Goal: Transaction & Acquisition: Purchase product/service

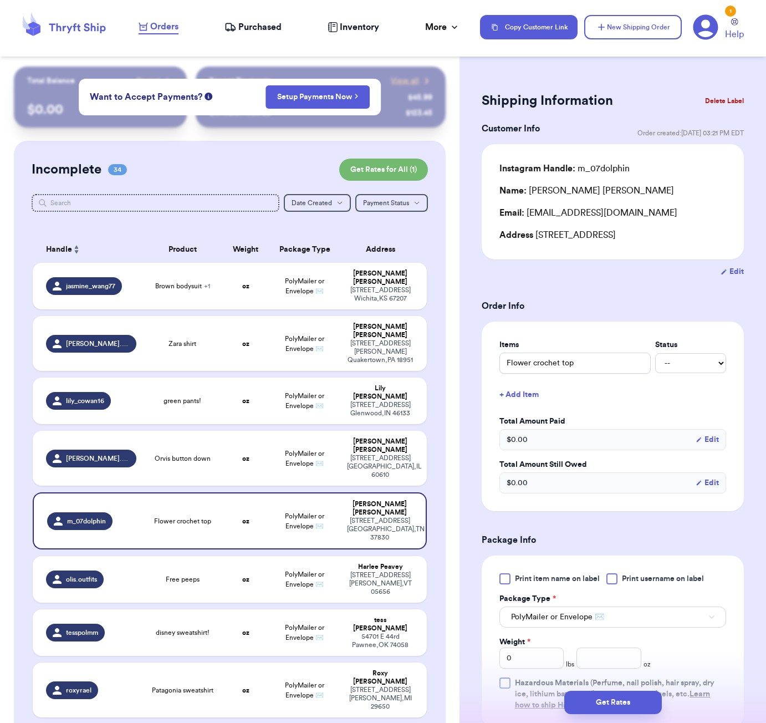
click at [175, 34] on link "Orders" at bounding box center [159, 27] width 40 height 14
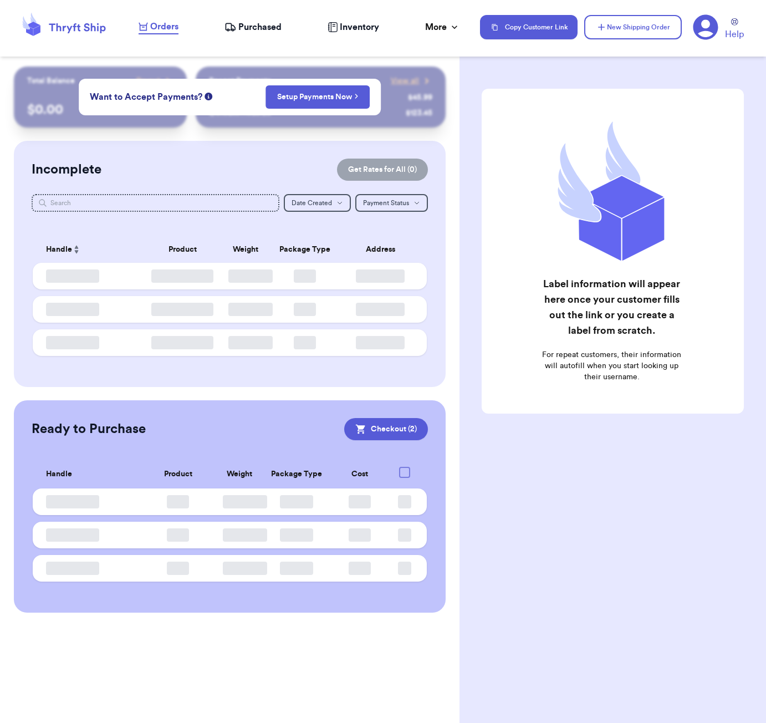
checkbox input "true"
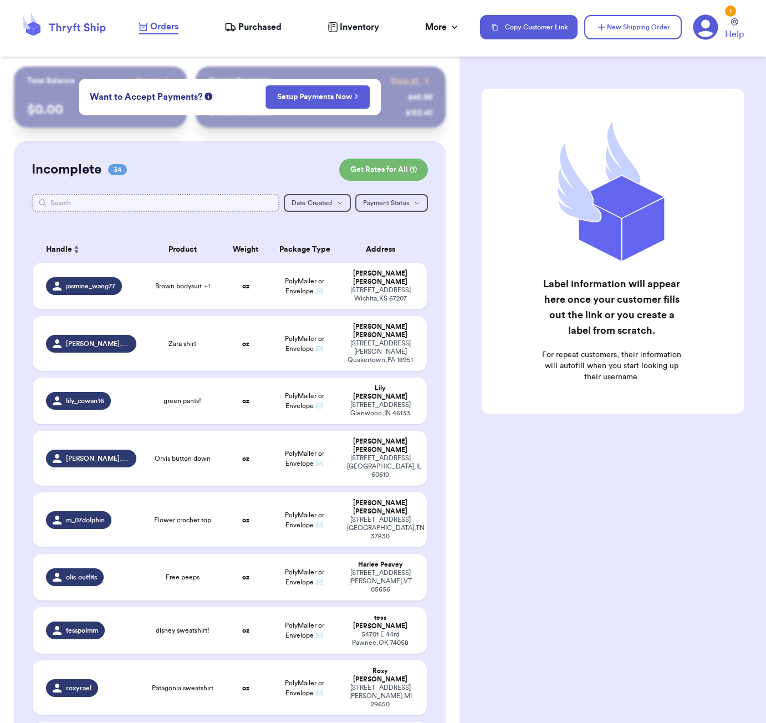
click at [160, 201] on input "text" at bounding box center [156, 203] width 248 height 18
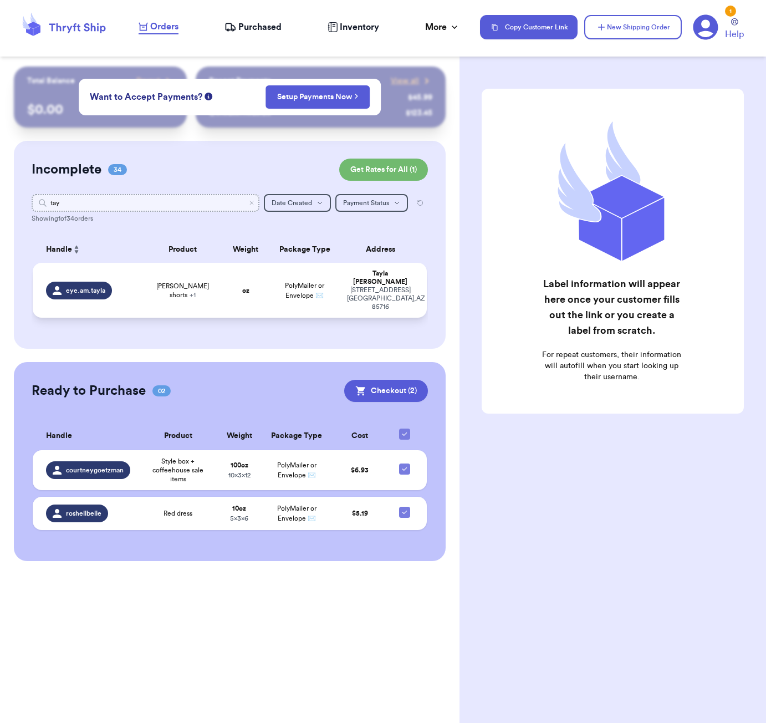
type input "tay"
click at [164, 287] on span "[PERSON_NAME] shorts + 1" at bounding box center [182, 291] width 65 height 18
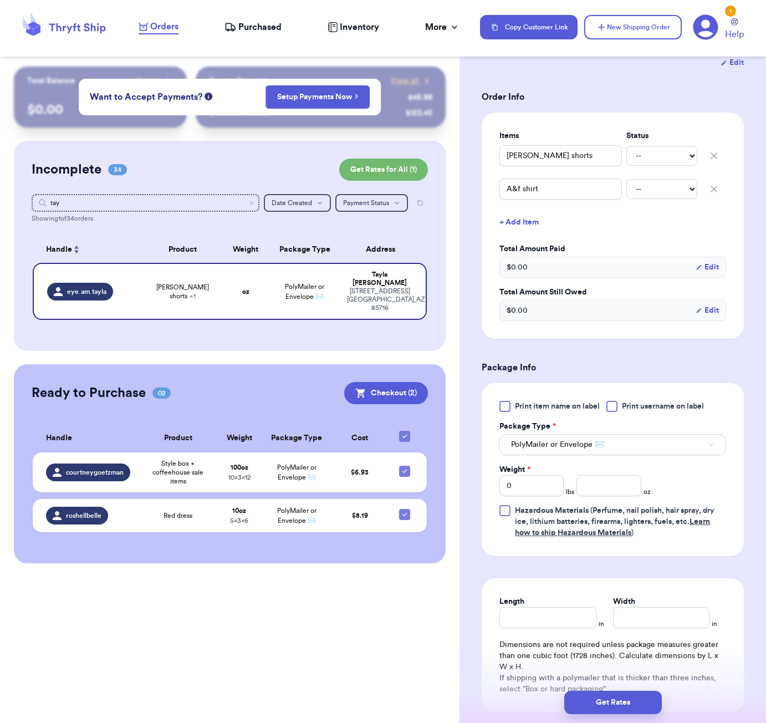
scroll to position [230, 0]
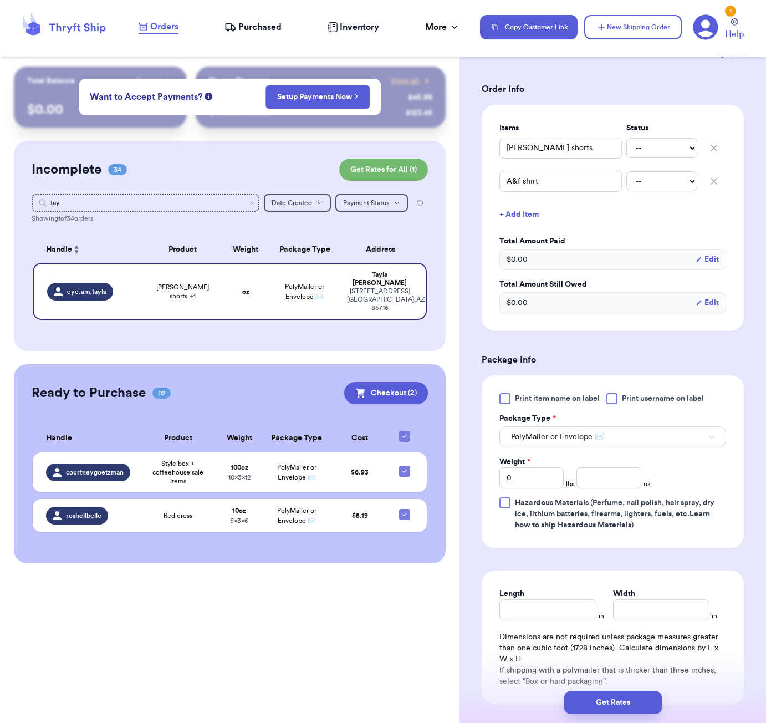
click at [522, 207] on button "+ Add Item" at bounding box center [613, 214] width 236 height 24
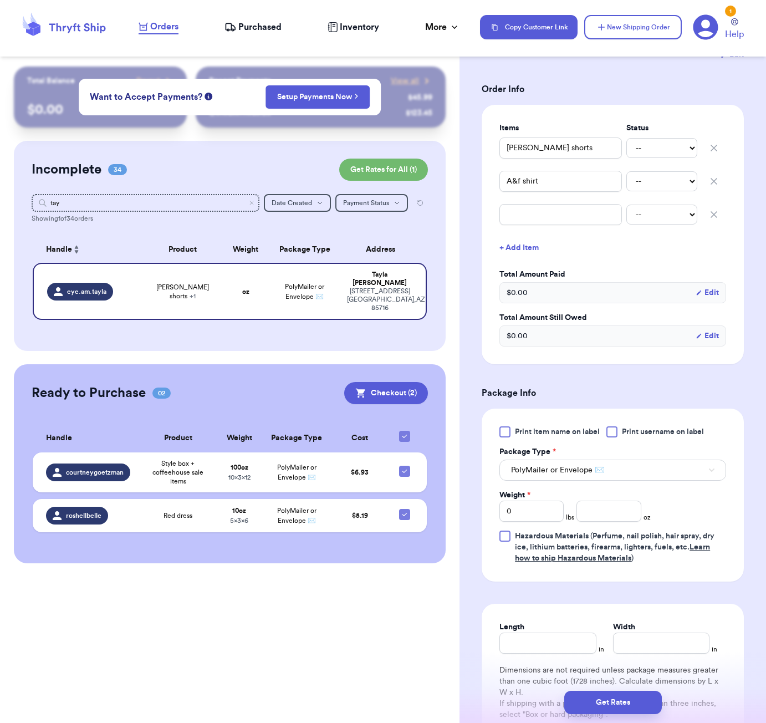
drag, startPoint x: 526, startPoint y: 220, endPoint x: 526, endPoint y: 204, distance: 16.1
click at [526, 220] on div "Items Status Everlane [PERSON_NAME] shorts -- Paid Owes A&f shirt -- Paid Owes …" at bounding box center [613, 235] width 227 height 224
click at [526, 204] on input "text" at bounding box center [561, 214] width 123 height 21
type input "s"
type input "sw"
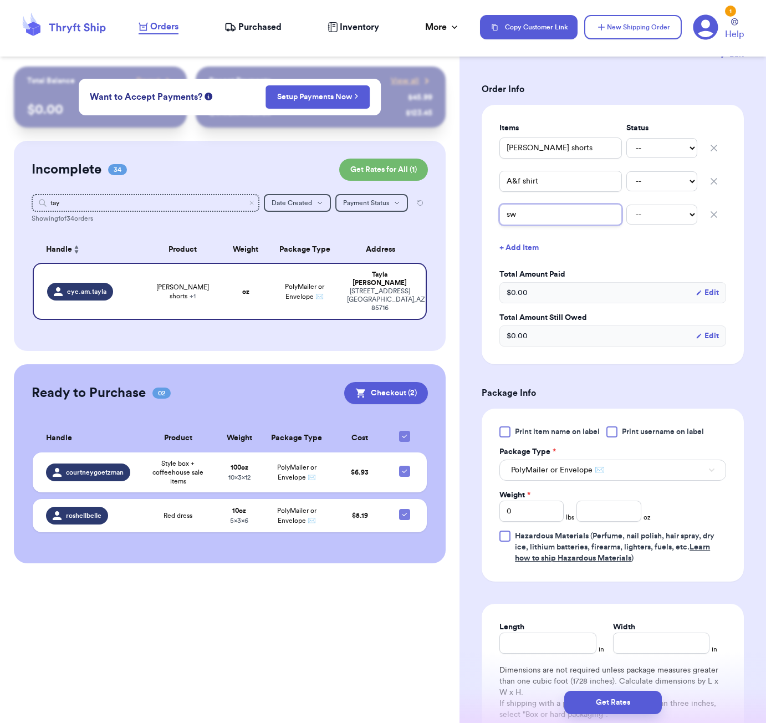
type input "swe"
type input "swea"
type input "sweat"
type input "sweate"
type input "sweater"
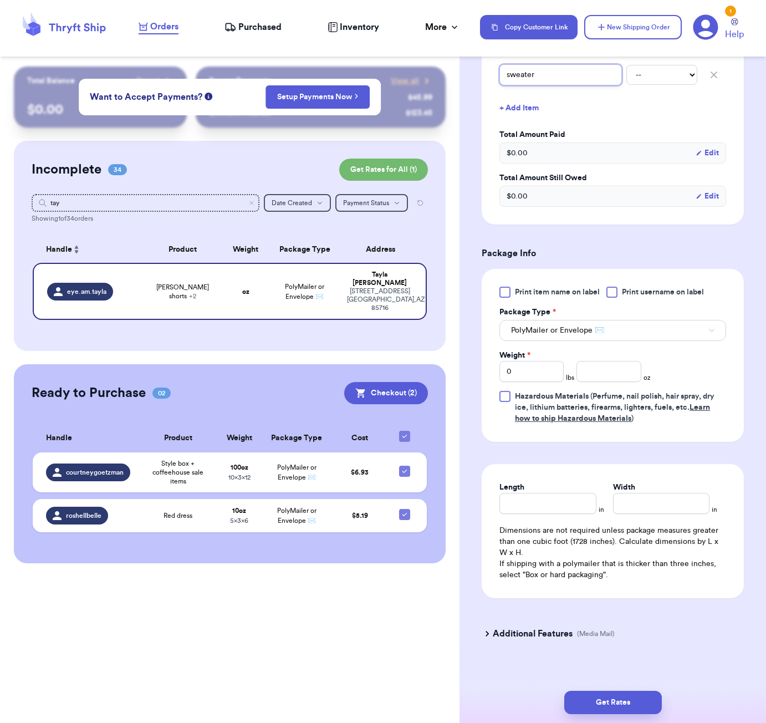
scroll to position [369, 0]
type input "sweater"
click at [602, 362] on input "number" at bounding box center [609, 372] width 64 height 21
type input "39"
click at [541, 501] on input "Length" at bounding box center [548, 503] width 96 height 21
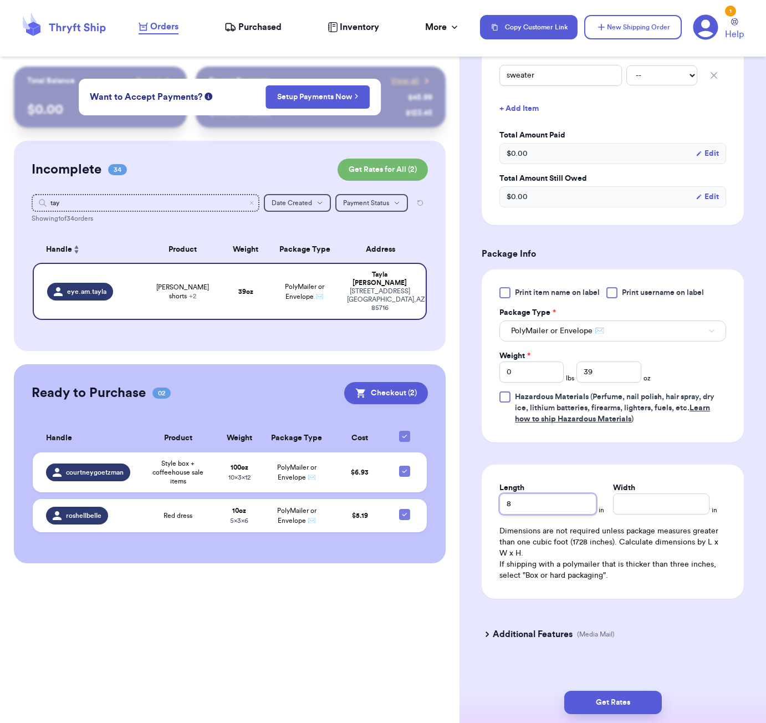
type input "8"
type input "7"
click at [628, 715] on div "Get Rates" at bounding box center [613, 702] width 307 height 41
click at [628, 707] on button "Get Rates" at bounding box center [613, 702] width 98 height 23
type input "2"
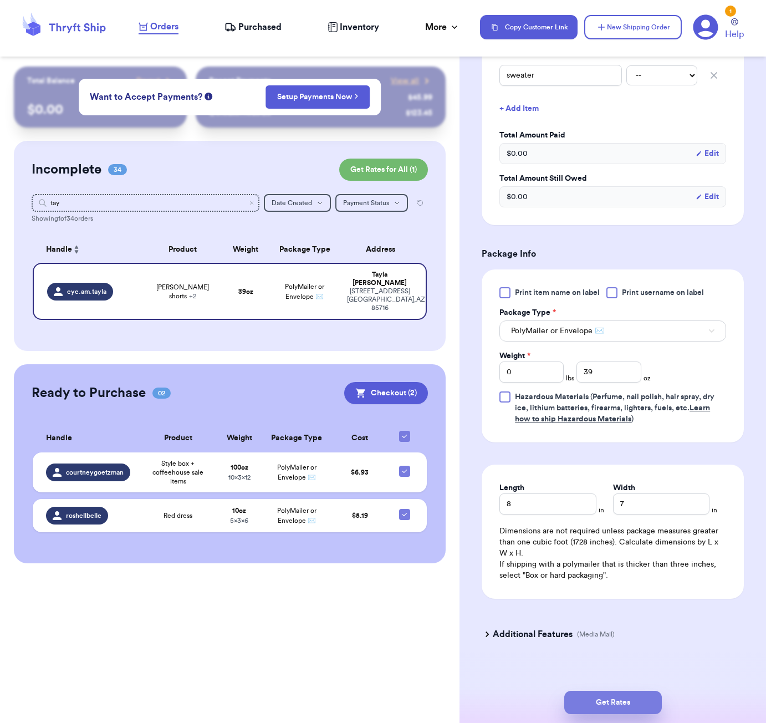
type input "7"
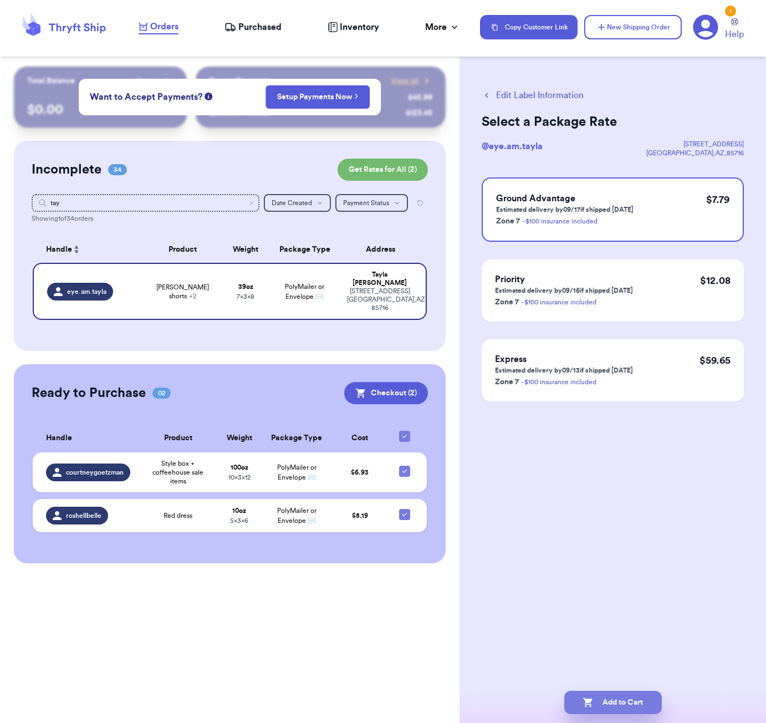
click at [627, 710] on button "Add to Cart" at bounding box center [613, 702] width 98 height 23
checkbox input "true"
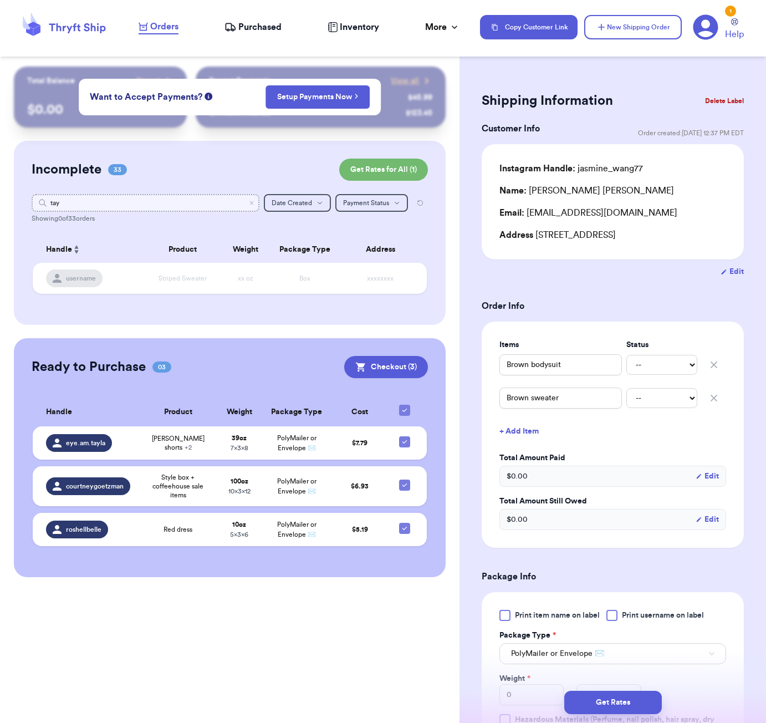
click at [200, 203] on input "tay" at bounding box center [146, 203] width 228 height 18
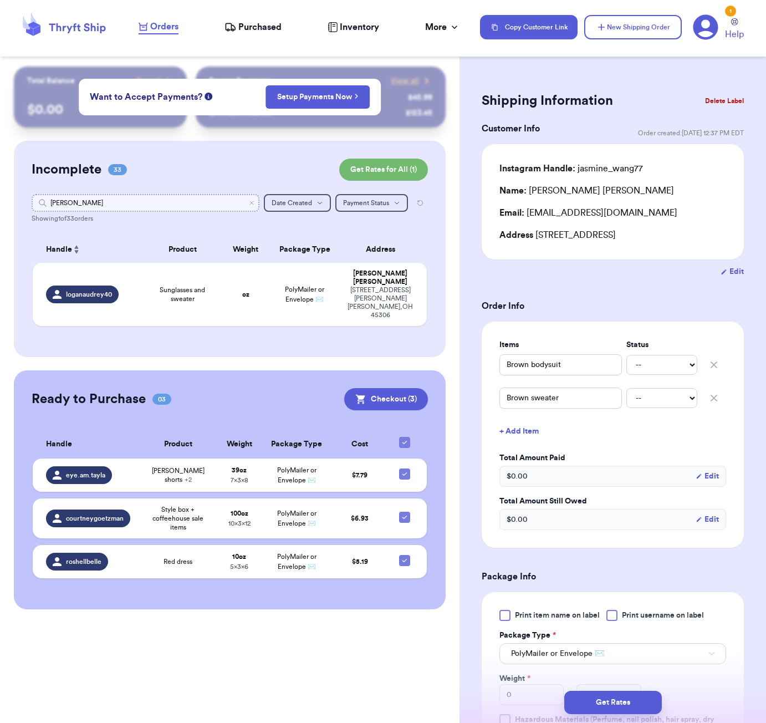
type input "[PERSON_NAME]"
drag, startPoint x: 200, startPoint y: 203, endPoint x: 188, endPoint y: 287, distance: 85.2
click at [188, 287] on span "Sunglasses and sweater" at bounding box center [182, 295] width 65 height 18
type input "Sunglasses and sweater"
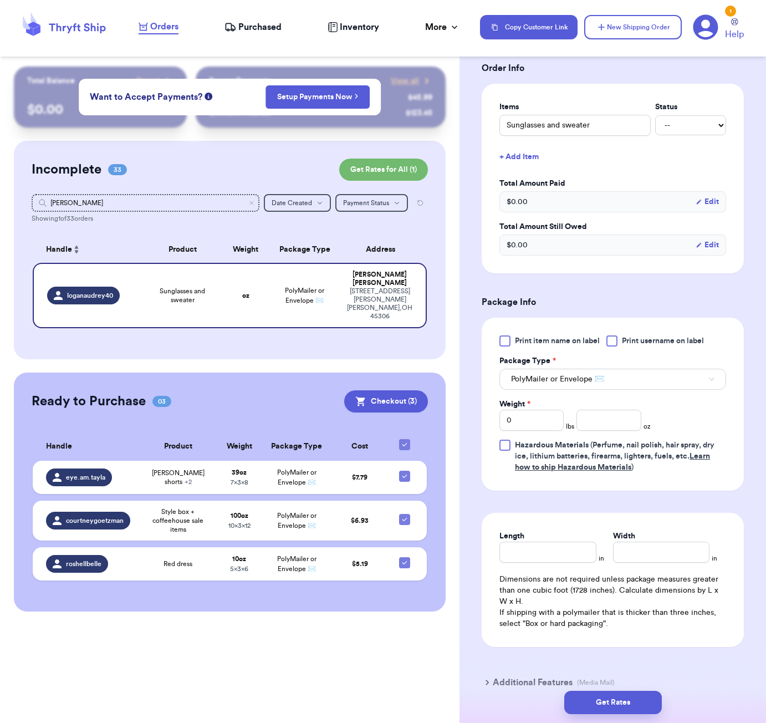
scroll to position [266, 0]
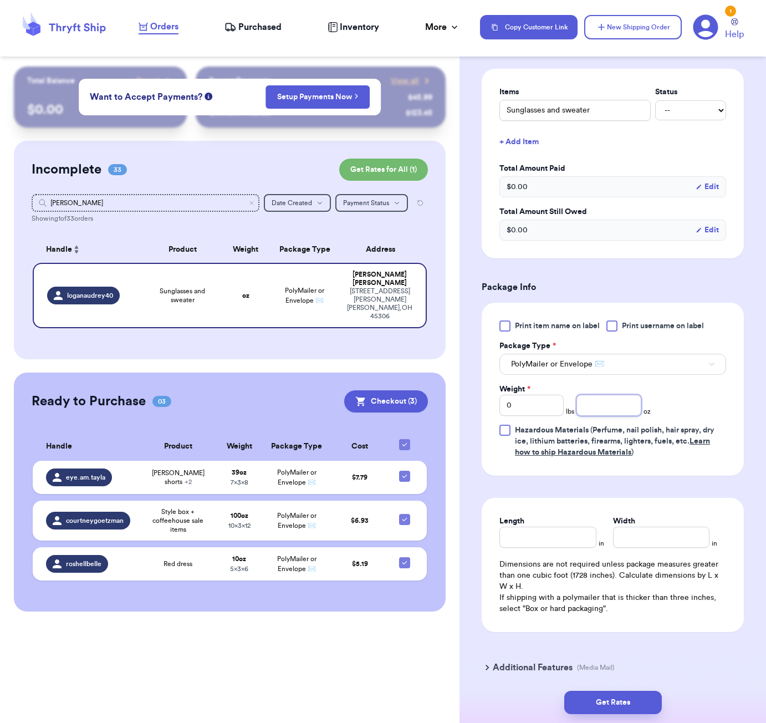
click at [619, 400] on input "number" at bounding box center [609, 405] width 64 height 21
type input "15"
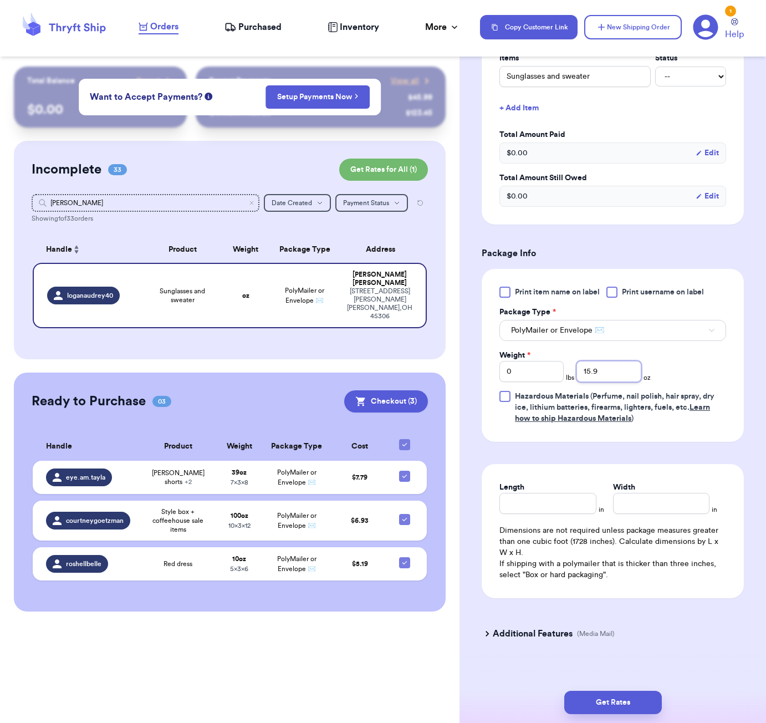
type input "15.9"
click at [571, 493] on input "Length" at bounding box center [548, 503] width 96 height 21
type input "7"
type input "6"
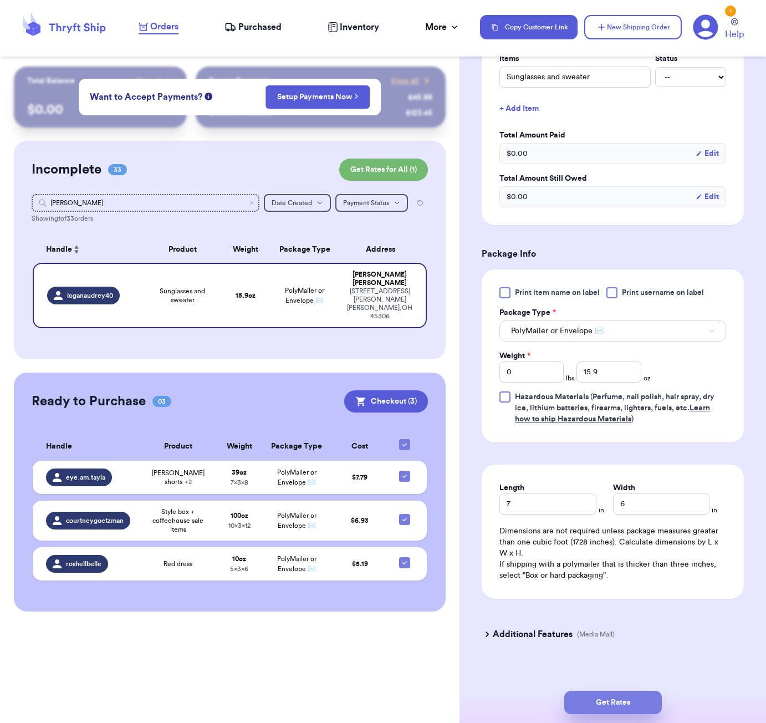
click at [634, 696] on button "Get Rates" at bounding box center [613, 702] width 98 height 23
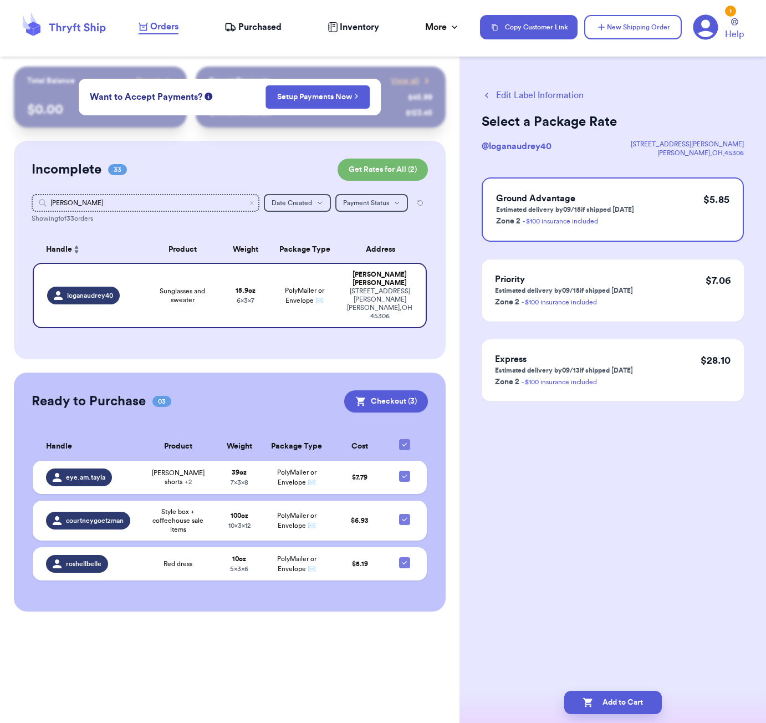
scroll to position [0, 0]
click at [655, 696] on button "Add to Cart" at bounding box center [613, 702] width 98 height 23
checkbox input "true"
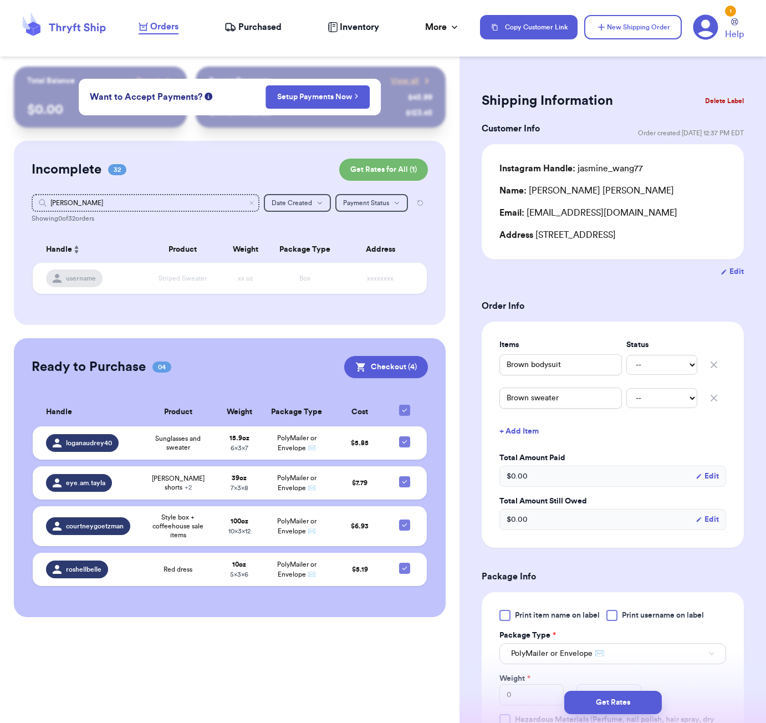
click at [204, 184] on div "Incomplete 32 Get Rates for All ( 1 ) Get Rates for All ( 1 ) [PERSON_NAME] Dat…" at bounding box center [230, 233] width 432 height 184
click at [197, 197] on input "[PERSON_NAME]" at bounding box center [146, 203] width 228 height 18
drag, startPoint x: 197, startPoint y: 197, endPoint x: 70, endPoint y: 198, distance: 127.0
click at [72, 197] on input "[PERSON_NAME]" at bounding box center [146, 203] width 228 height 18
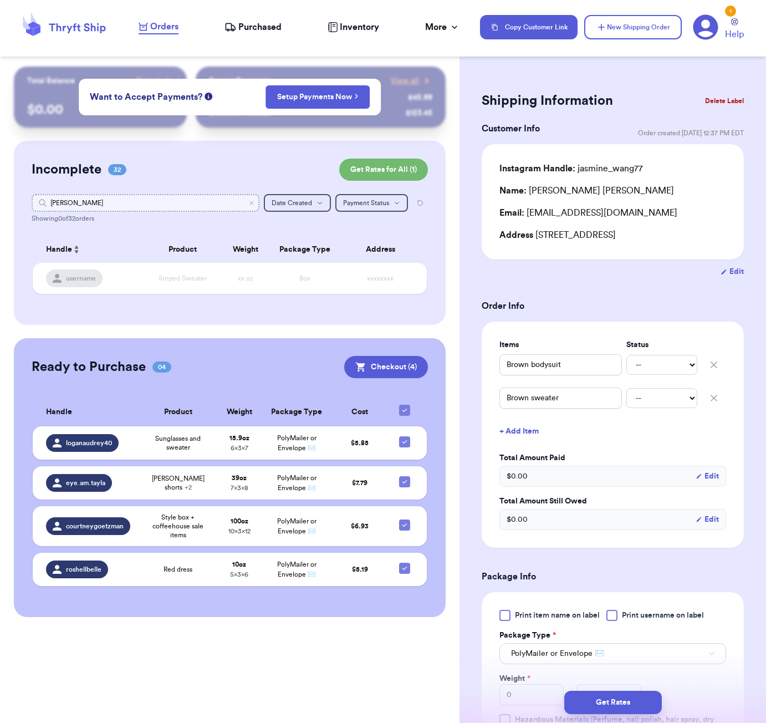
click at [72, 200] on input "[PERSON_NAME]" at bounding box center [146, 203] width 228 height 18
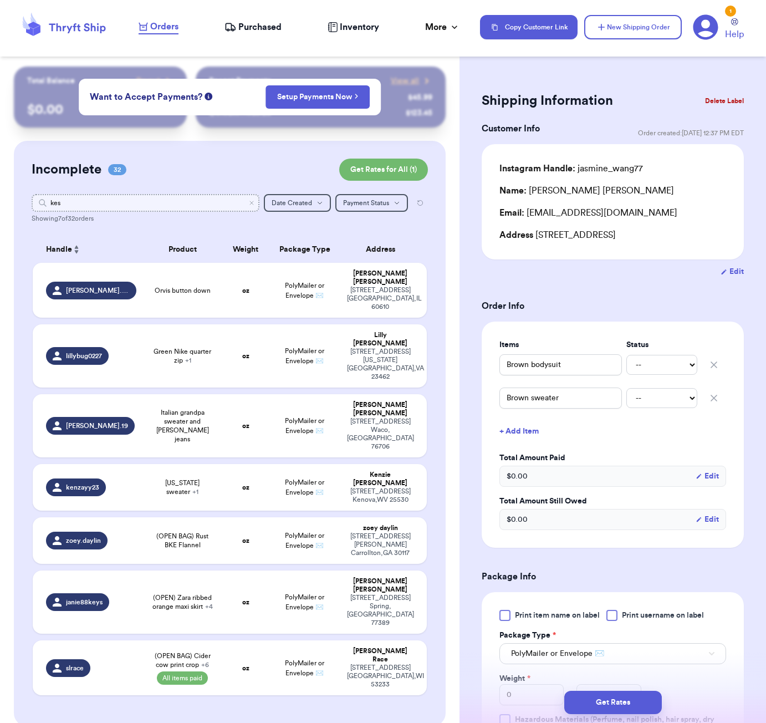
type input "[PERSON_NAME]"
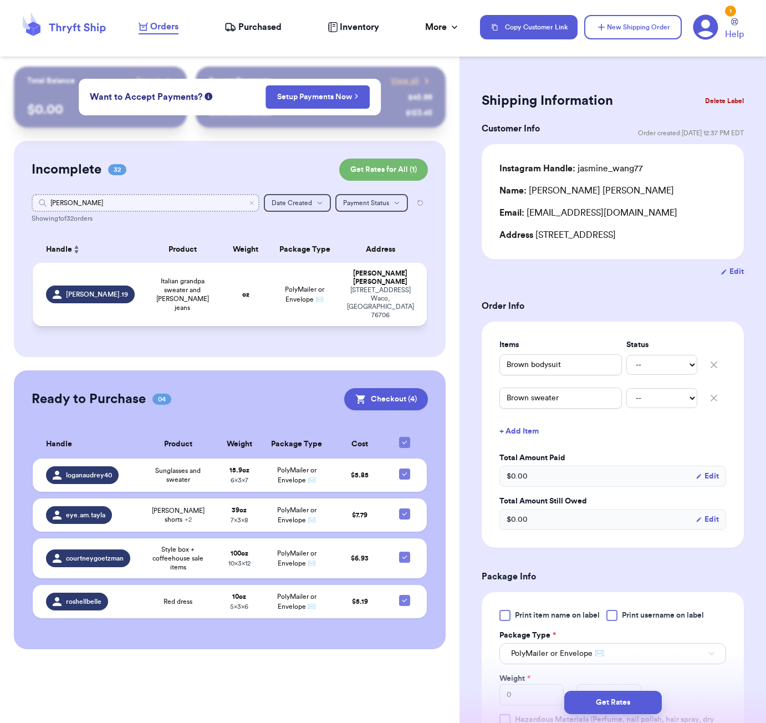
type input "[PERSON_NAME]"
click at [210, 281] on span "Italian grandpa sweater and [PERSON_NAME] jeans" at bounding box center [182, 294] width 65 height 35
type input "Italian grandpa sweater and [PERSON_NAME] jeans"
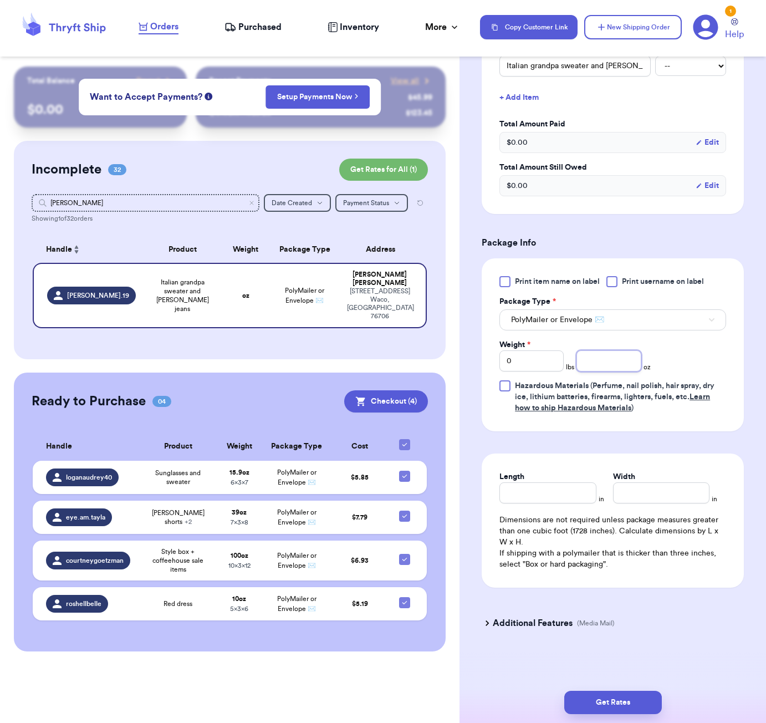
scroll to position [313, 0]
click at [594, 364] on input "number" at bounding box center [609, 360] width 64 height 21
type input "46"
click at [569, 483] on input "Length" at bounding box center [548, 492] width 96 height 21
type input "9"
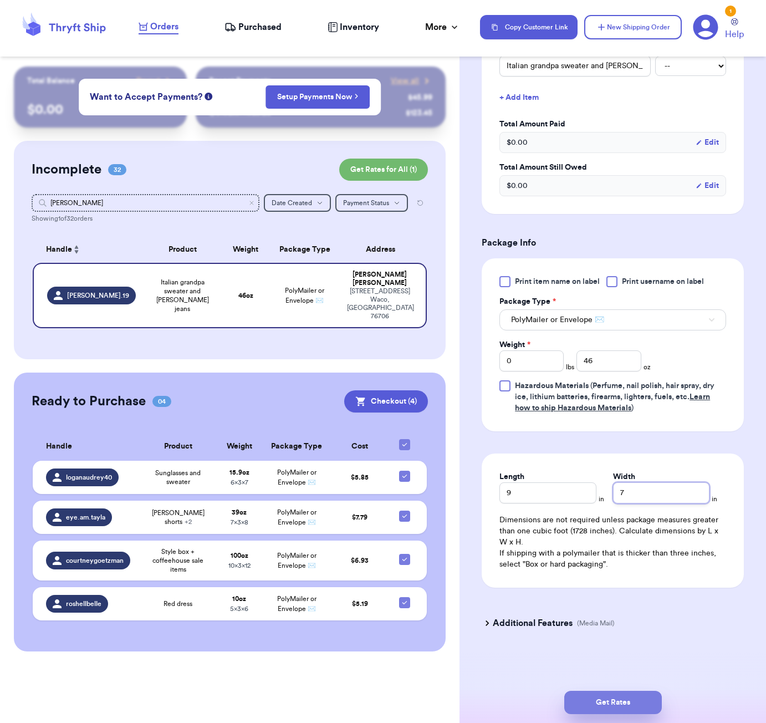
type input "7"
click at [643, 704] on button "Get Rates" at bounding box center [613, 702] width 98 height 23
type input "2"
type input "14"
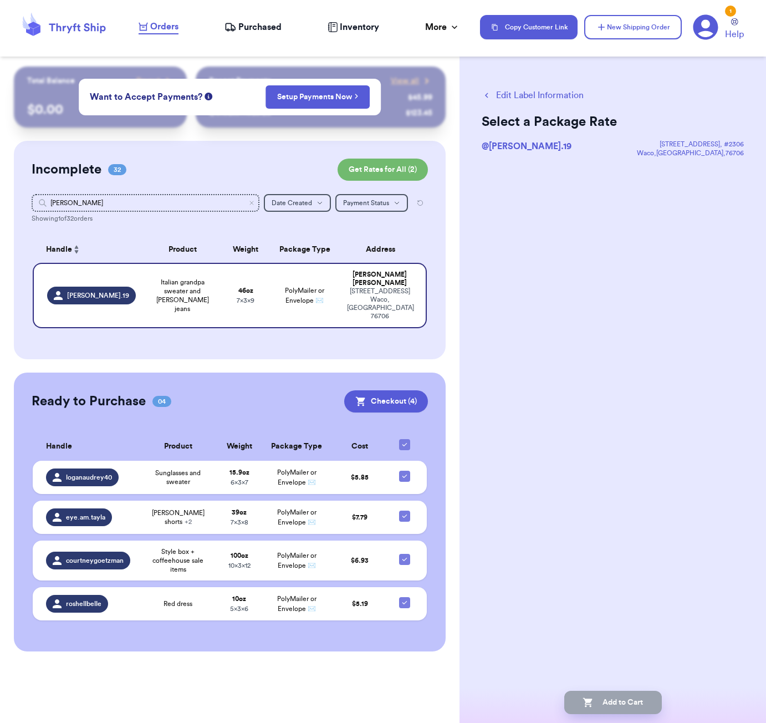
scroll to position [0, 0]
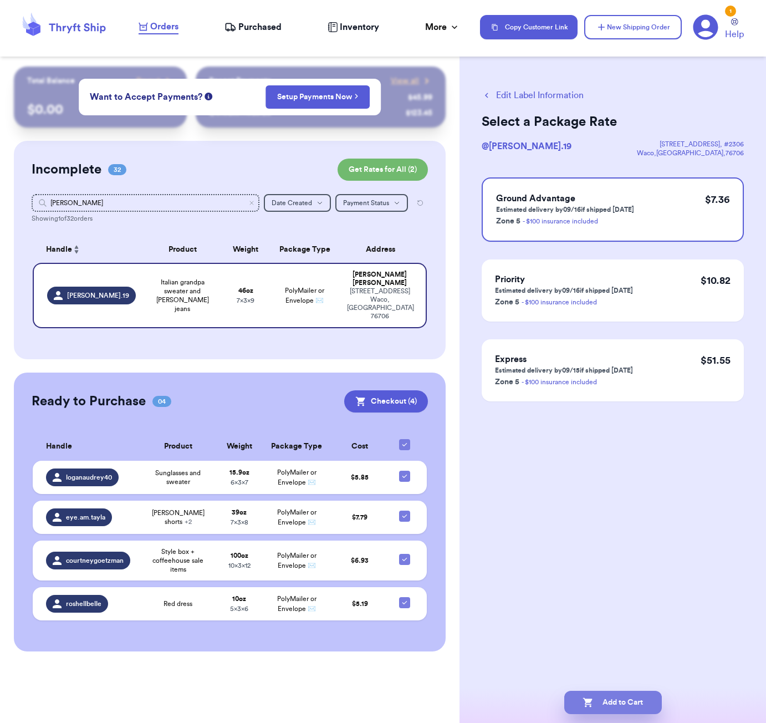
click at [638, 700] on button "Add to Cart" at bounding box center [613, 702] width 98 height 23
checkbox input "true"
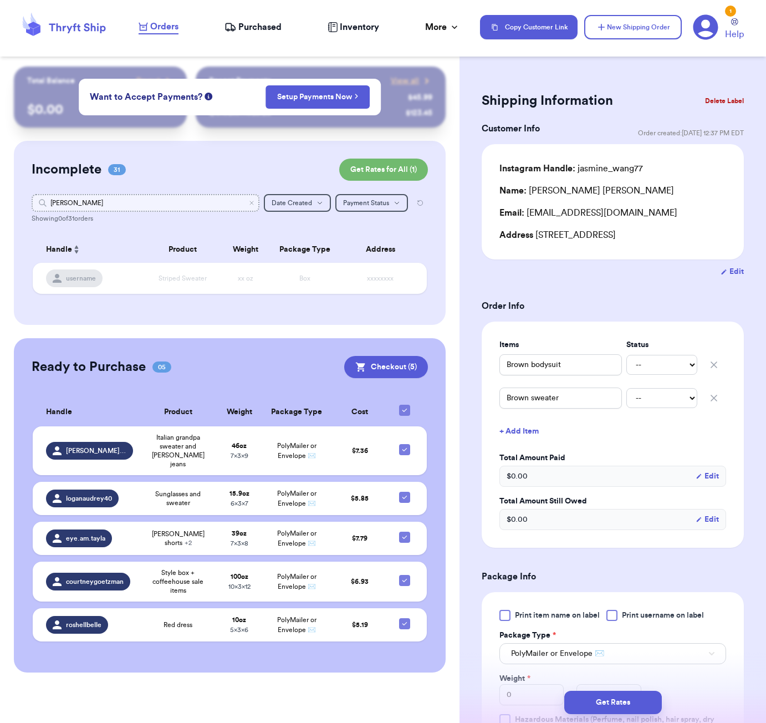
click at [210, 209] on input "[PERSON_NAME]" at bounding box center [146, 203] width 228 height 18
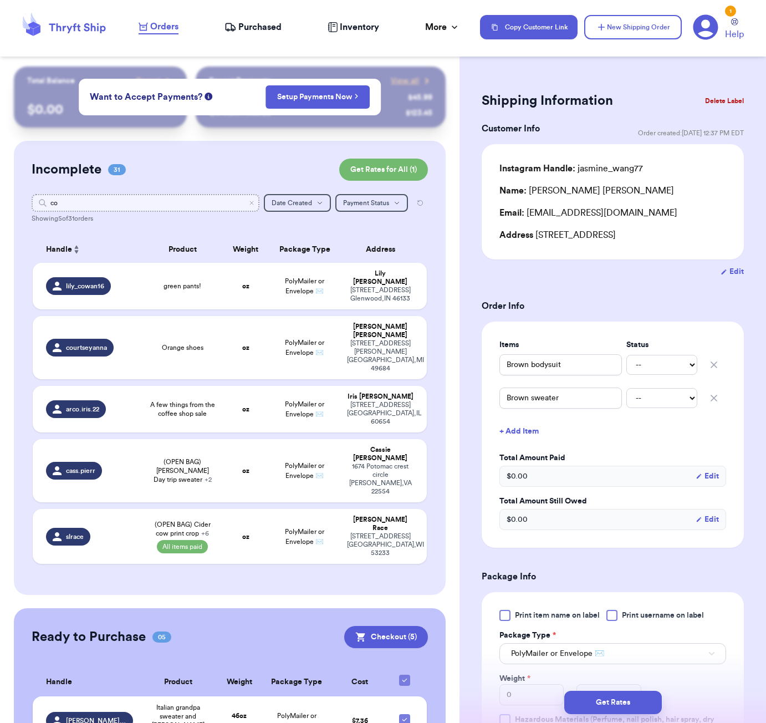
type input "c"
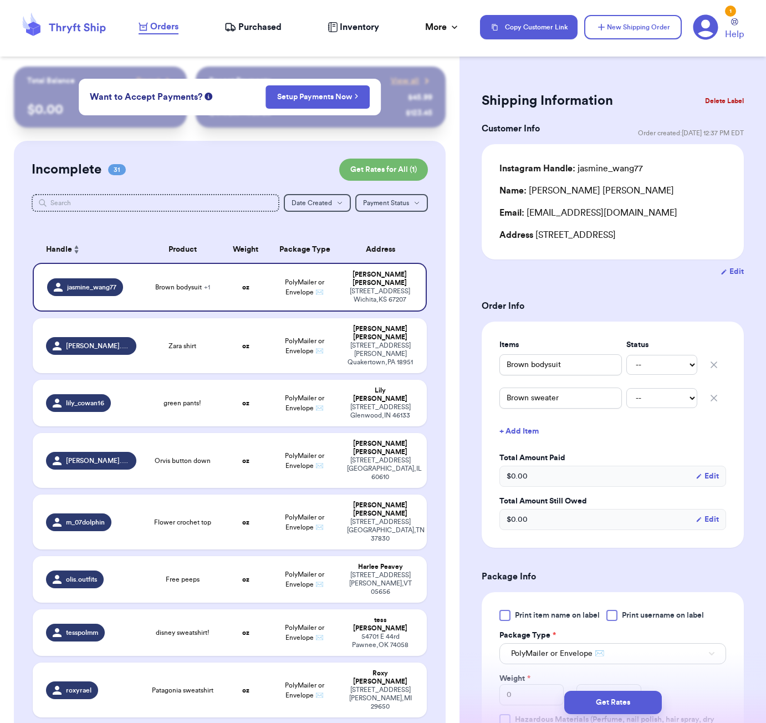
drag, startPoint x: 630, startPoint y: 100, endPoint x: 630, endPoint y: 89, distance: 11.1
click at [630, 100] on div "Shipping Information Delete Label" at bounding box center [613, 101] width 262 height 24
click at [627, 34] on button "New Shipping Order" at bounding box center [633, 27] width 98 height 24
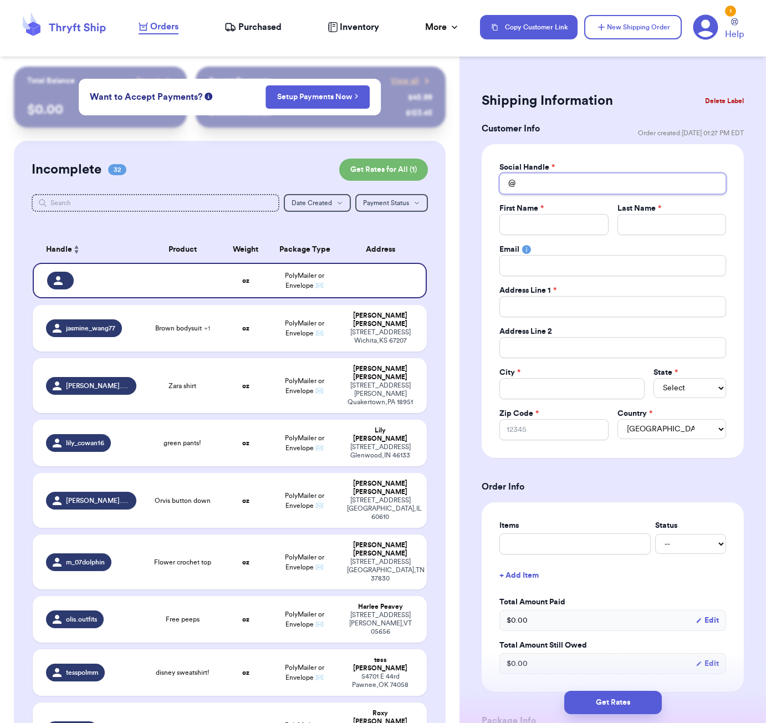
click at [558, 185] on input "Total Amount Paid" at bounding box center [613, 183] width 227 height 21
type input "c"
type input "co"
type input "cou"
type input "cour"
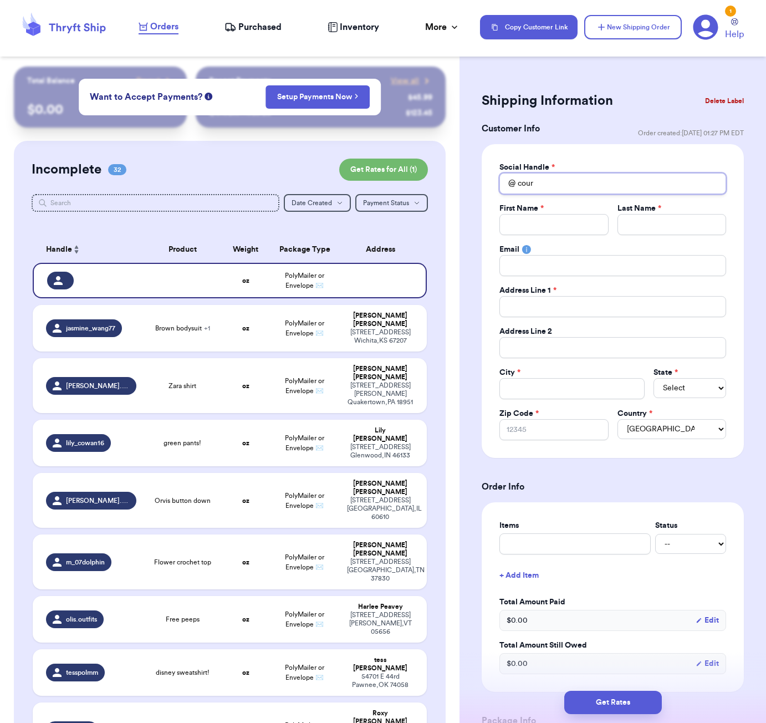
type input "court"
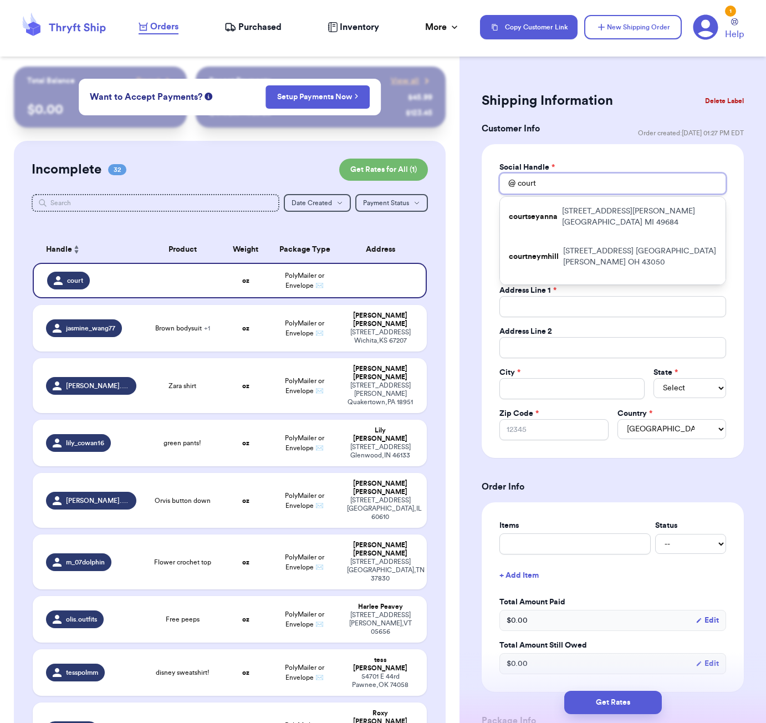
type input "cour"
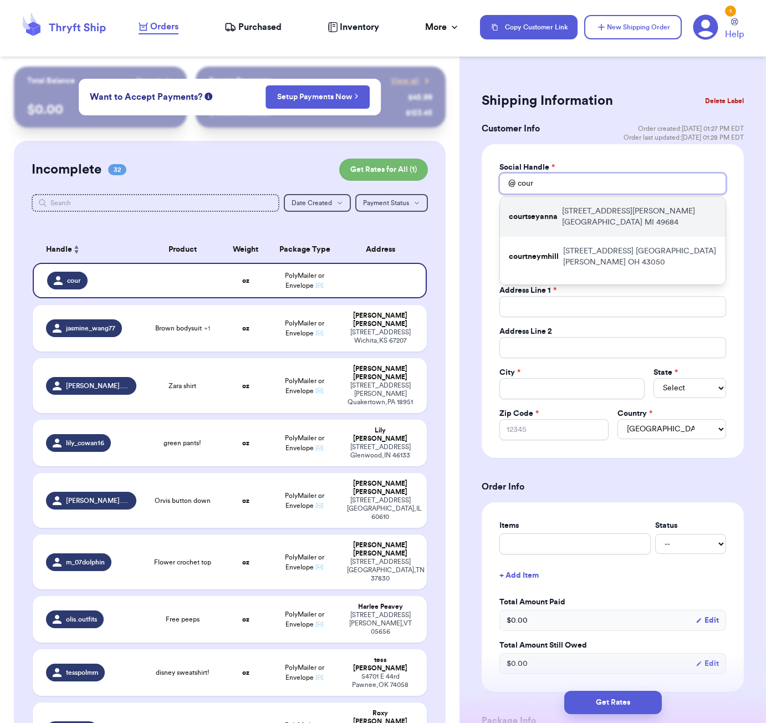
type input "cour"
click at [614, 218] on p "[STREET_ADDRESS][PERSON_NAME]" at bounding box center [639, 217] width 155 height 22
type input "courtseyanna"
type input "[PERSON_NAME]"
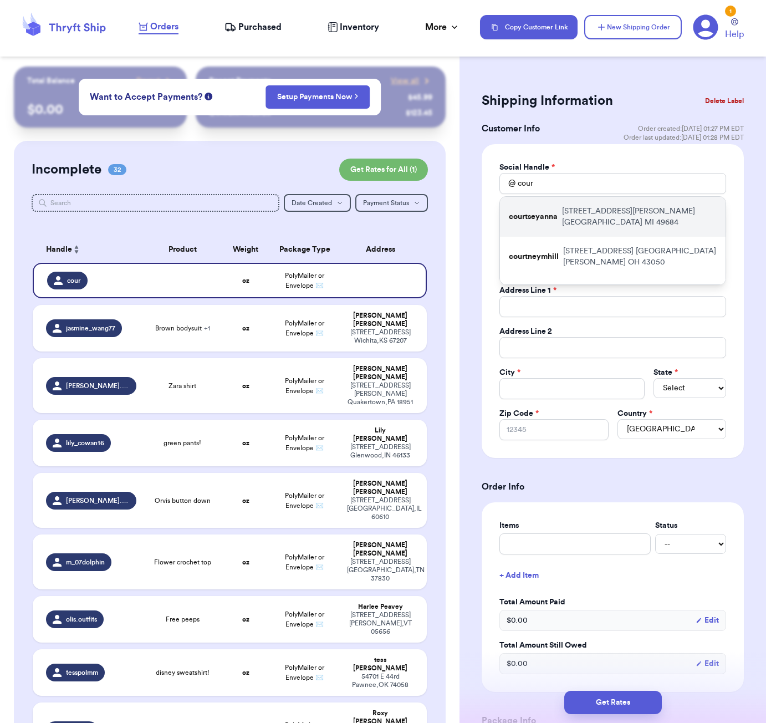
type input "[EMAIL_ADDRESS][DOMAIN_NAME]"
type input "[STREET_ADDRESS][PERSON_NAME]"
type input "[GEOGRAPHIC_DATA]"
select select "MI"
type input "49684"
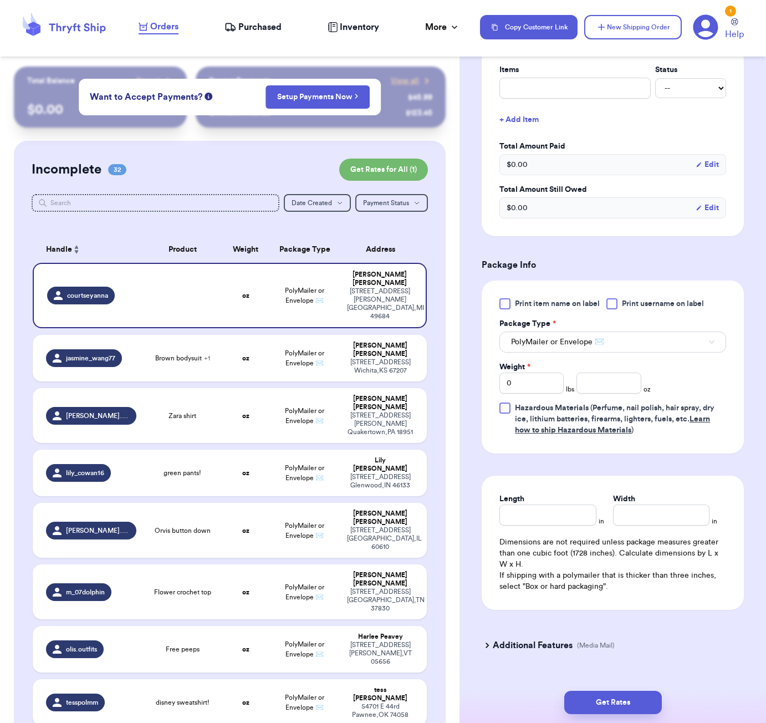
scroll to position [460, 0]
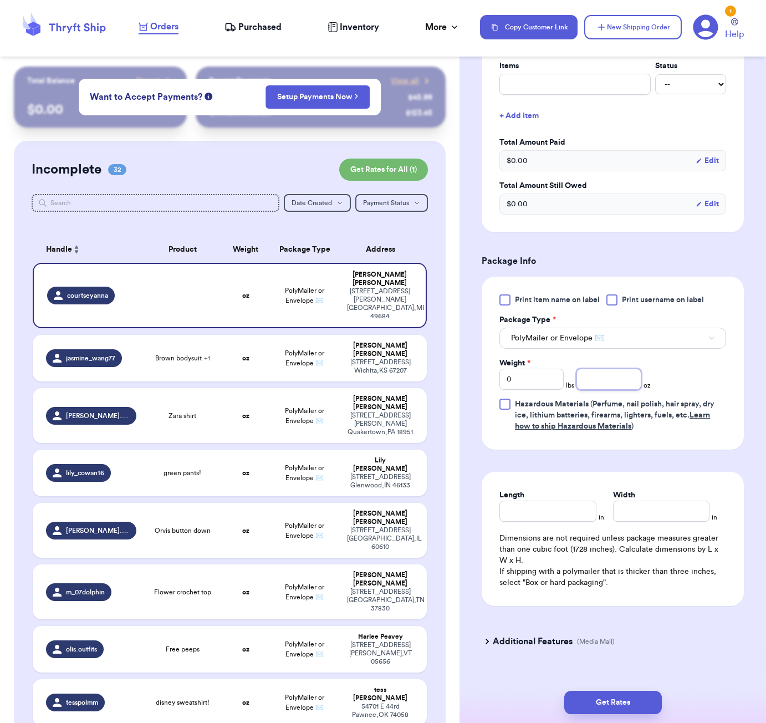
drag, startPoint x: 623, startPoint y: 383, endPoint x: 629, endPoint y: 381, distance: 6.0
click at [623, 383] on input "number" at bounding box center [609, 379] width 64 height 21
type input "21"
click at [558, 515] on input "Length" at bounding box center [548, 511] width 96 height 21
type input "7"
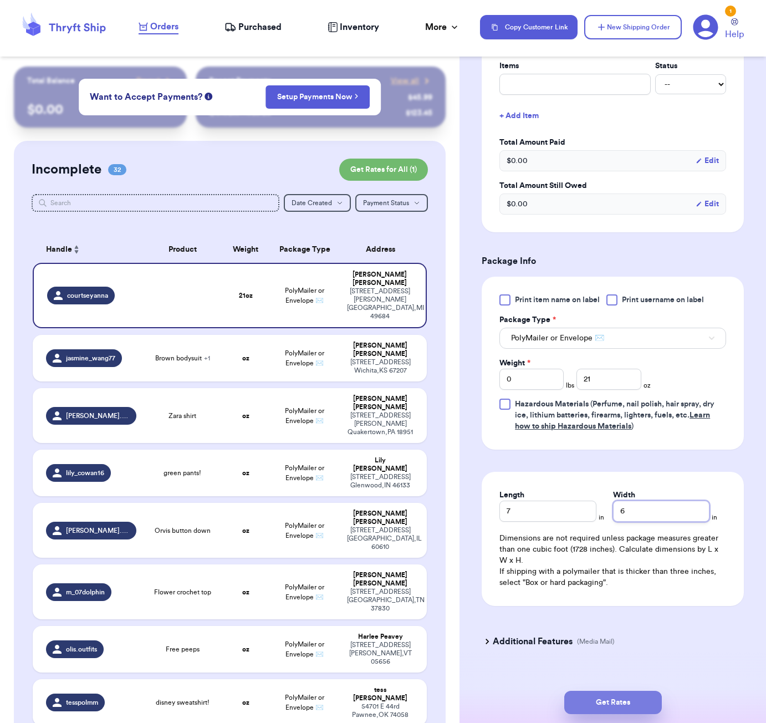
type input "6"
click at [639, 702] on button "Get Rates" at bounding box center [613, 702] width 98 height 23
type input "1"
type input "5"
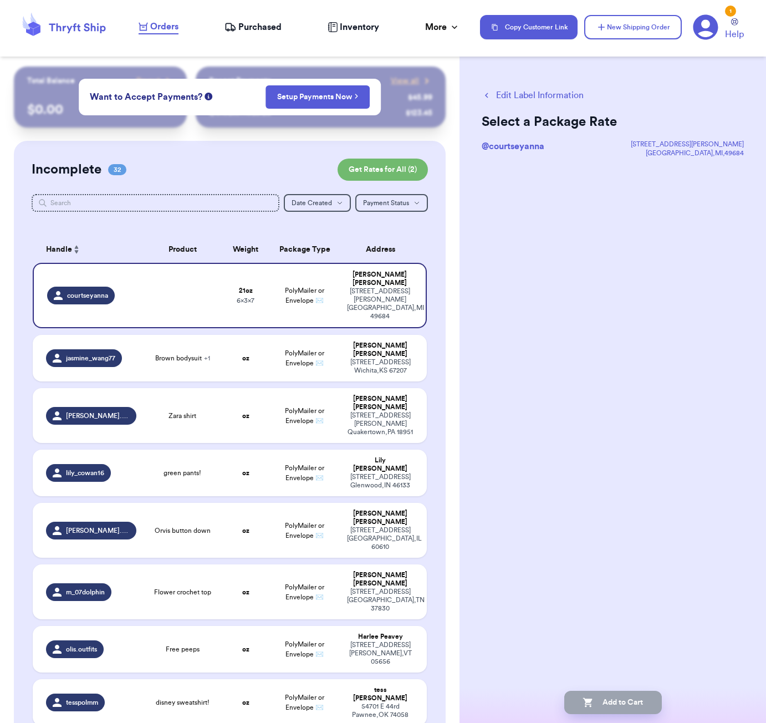
scroll to position [0, 0]
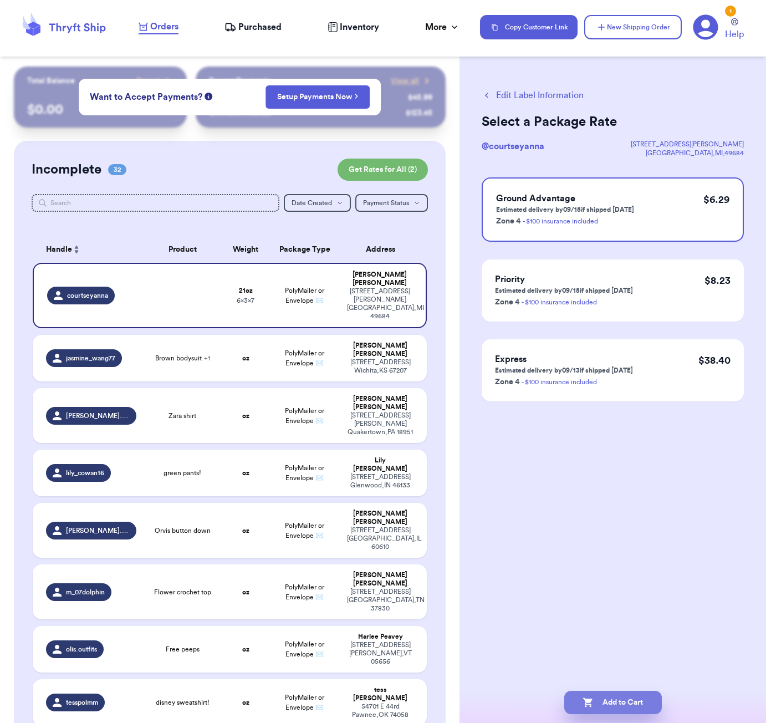
click at [648, 701] on button "Add to Cart" at bounding box center [613, 702] width 98 height 23
checkbox input "true"
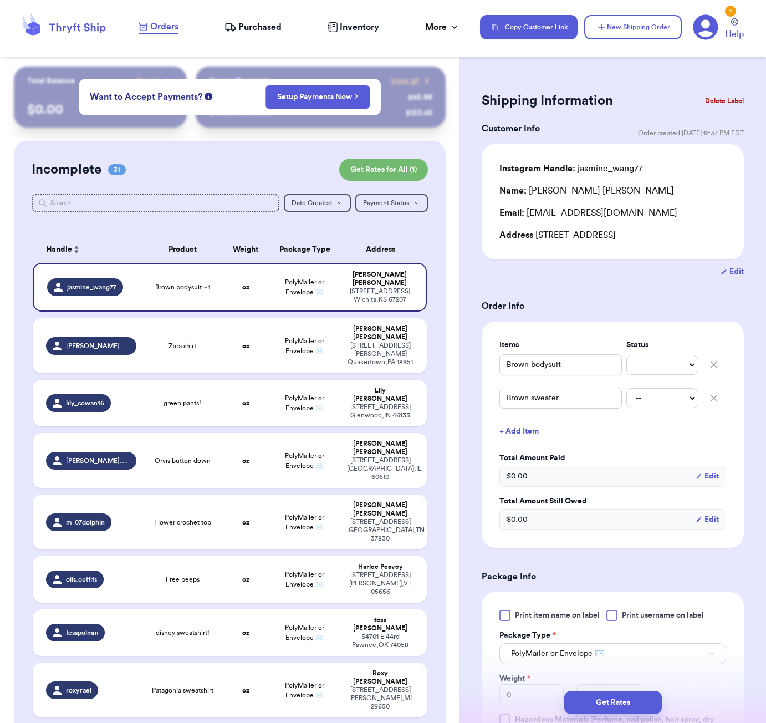
scroll to position [833, 0]
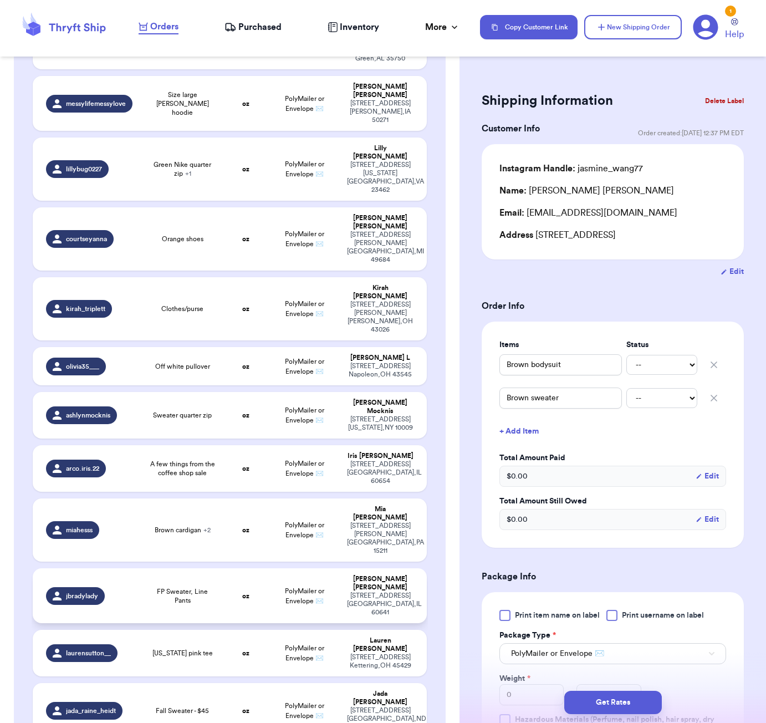
click at [246, 593] on strong "oz" at bounding box center [245, 596] width 7 height 7
type input "FP Sweater, Line Pants"
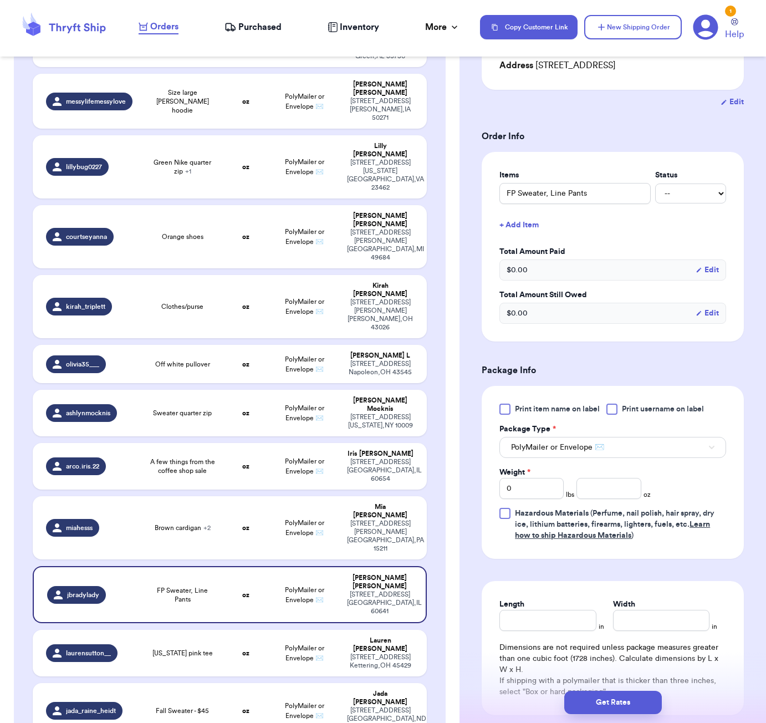
scroll to position [247, 0]
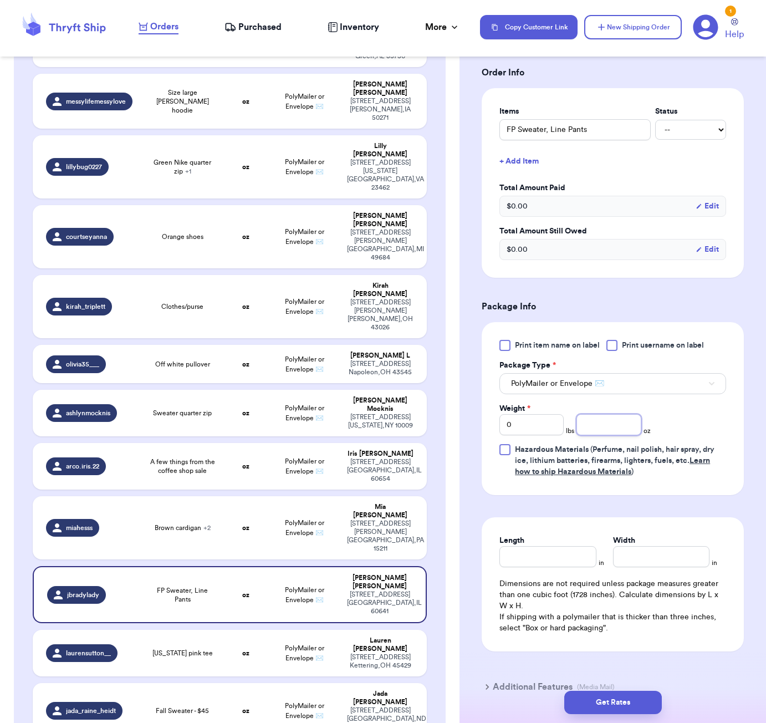
click at [598, 422] on input "number" at bounding box center [609, 424] width 64 height 21
type input "27"
click at [573, 546] on input "Length" at bounding box center [548, 556] width 96 height 21
type input "7"
type input "6"
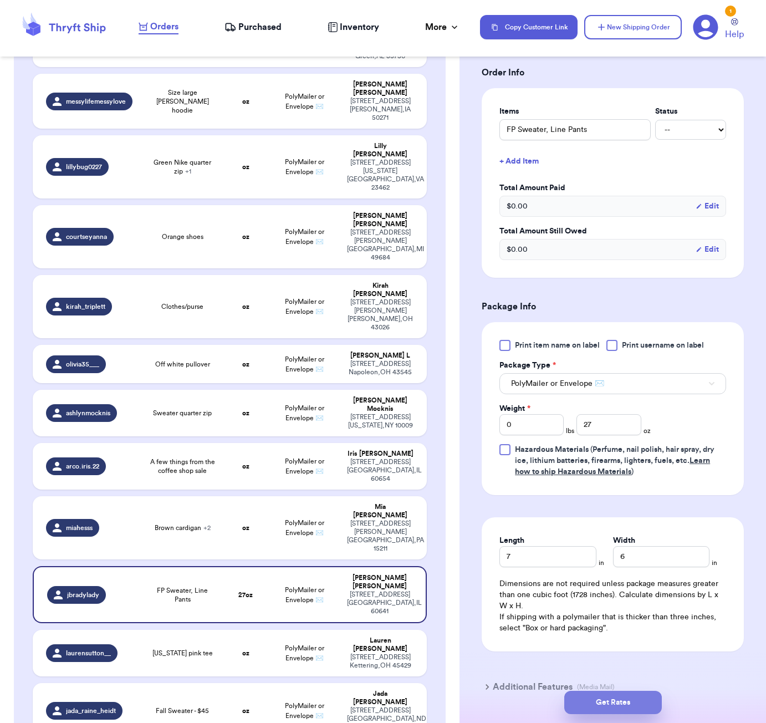
click at [651, 695] on button "Get Rates" at bounding box center [613, 702] width 98 height 23
type input "1"
type input "11"
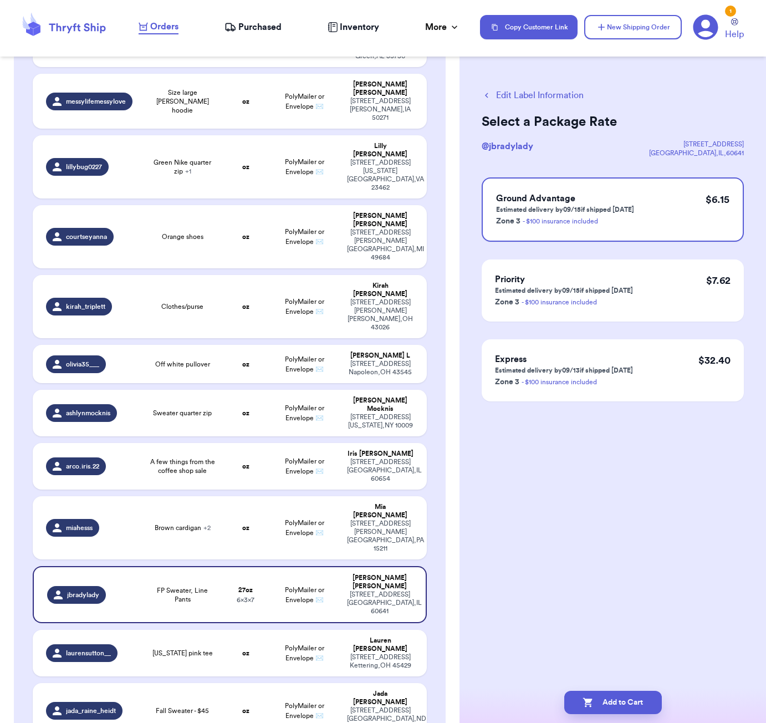
scroll to position [0, 0]
click at [630, 711] on button "Add to Cart" at bounding box center [613, 702] width 98 height 23
checkbox input "true"
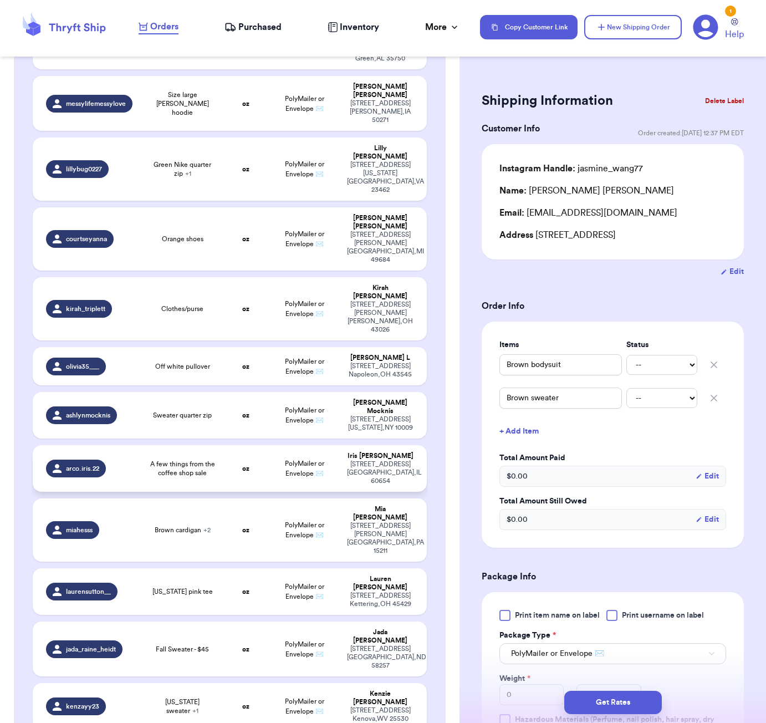
click at [231, 445] on td "oz" at bounding box center [245, 468] width 47 height 47
type input "A few things from the coffee shop sale"
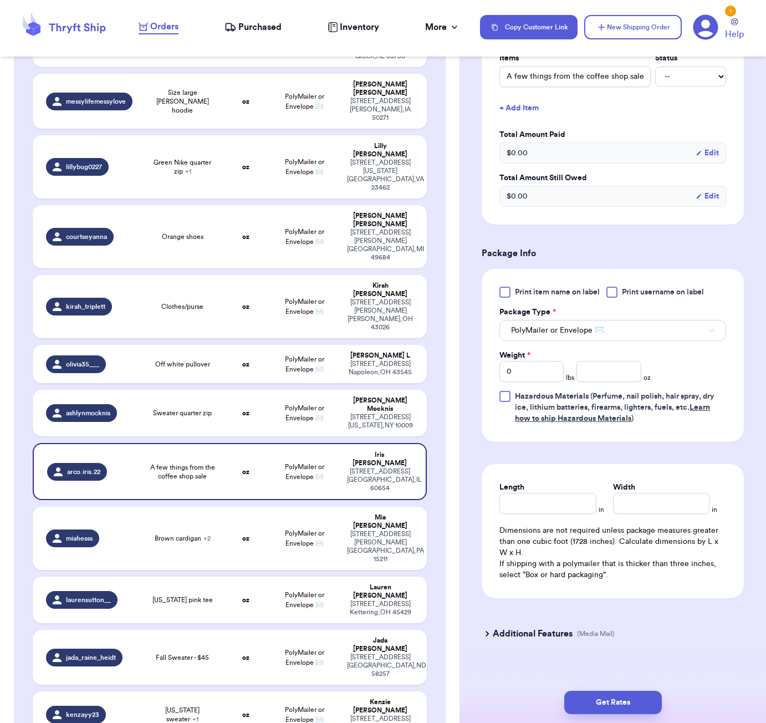
scroll to position [299, 0]
click at [598, 362] on input "number" at bounding box center [609, 372] width 64 height 21
type input "66"
click at [570, 493] on input "Length" at bounding box center [548, 503] width 96 height 21
type input "11"
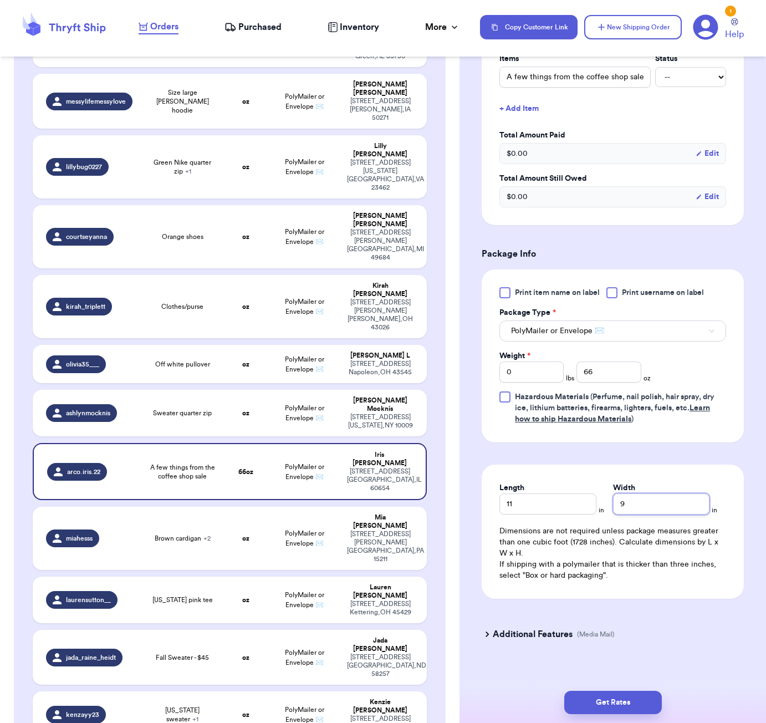
type input "9"
click at [541, 493] on input "11" at bounding box center [548, 503] width 96 height 21
type input "10"
click at [615, 705] on button "Get Rates" at bounding box center [613, 702] width 98 height 23
type input "4"
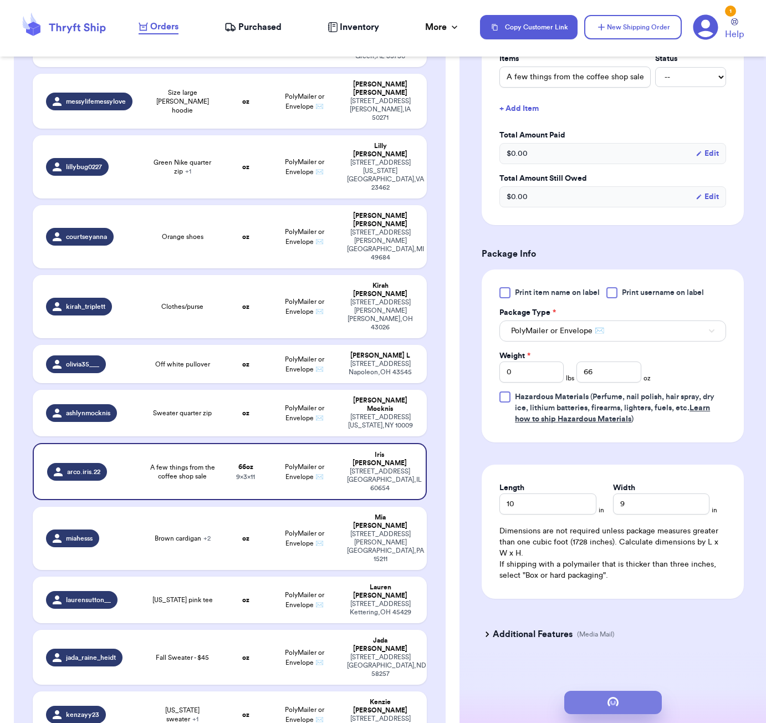
type input "2"
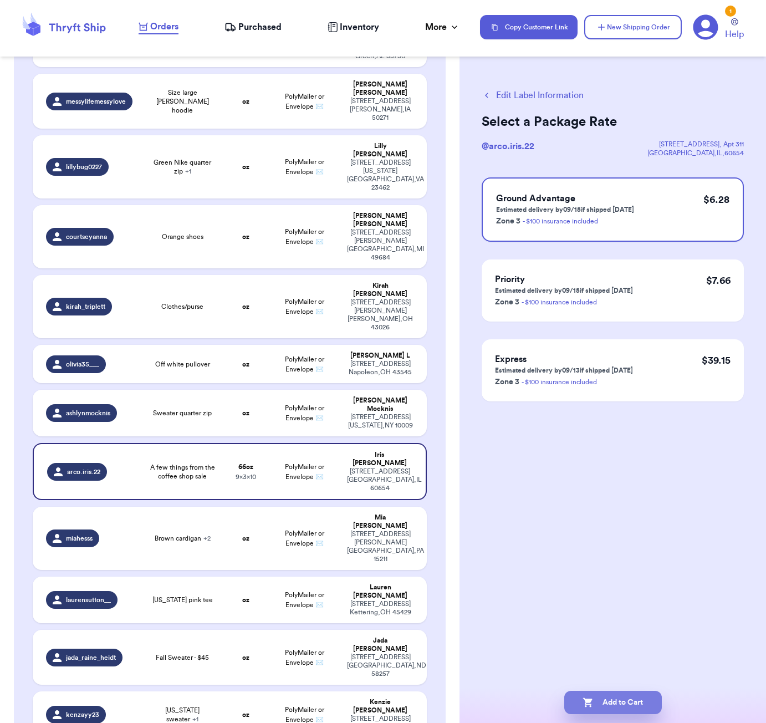
click at [624, 706] on button "Add to Cart" at bounding box center [613, 702] width 98 height 23
checkbox input "true"
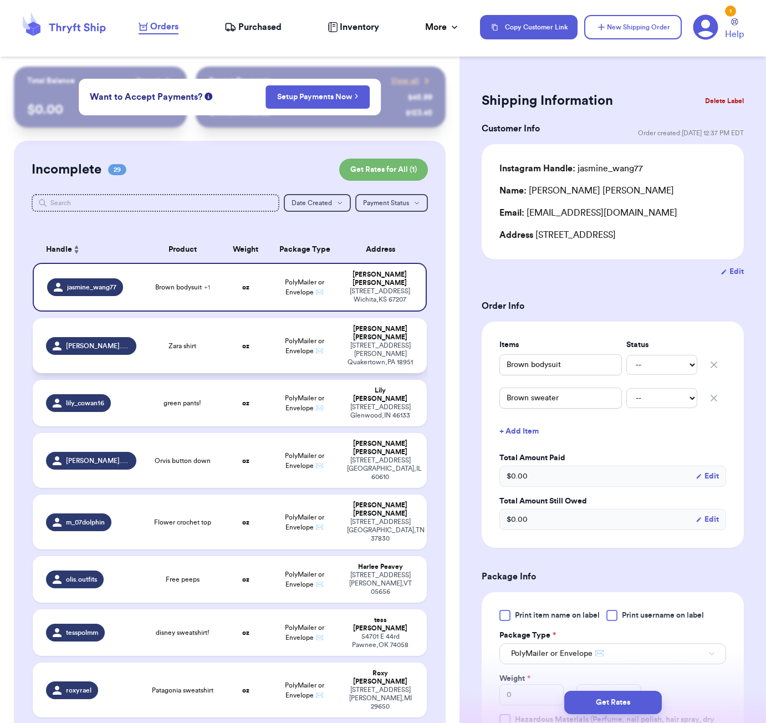
click at [242, 328] on td "oz" at bounding box center [245, 345] width 47 height 55
type input "Zara shirt"
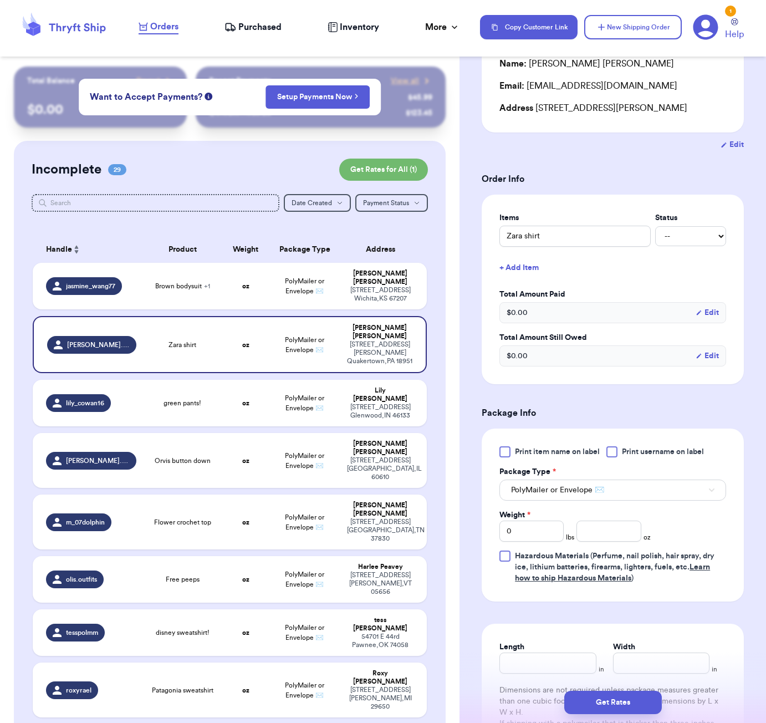
scroll to position [250, 0]
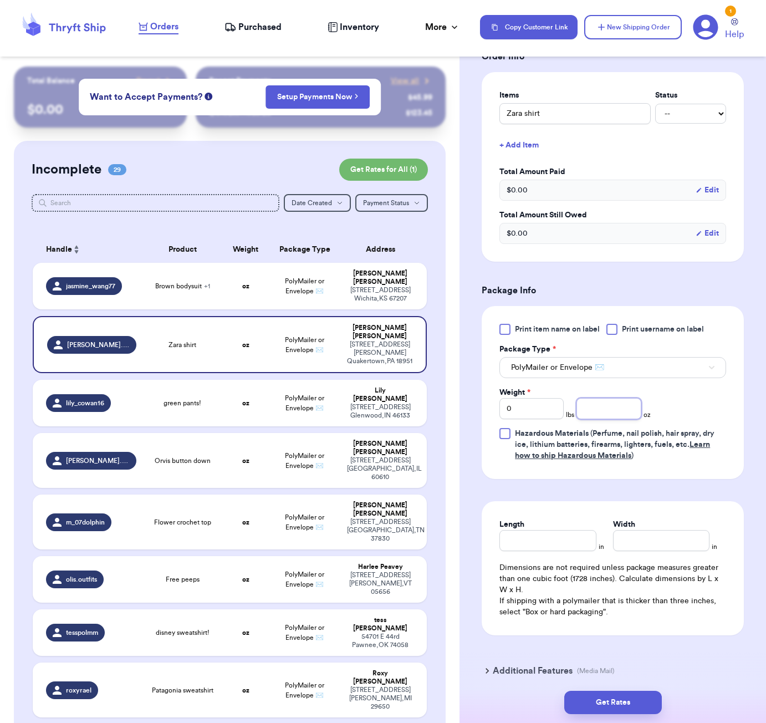
click at [610, 416] on input "number" at bounding box center [609, 408] width 64 height 21
type input "15"
type input "15.9"
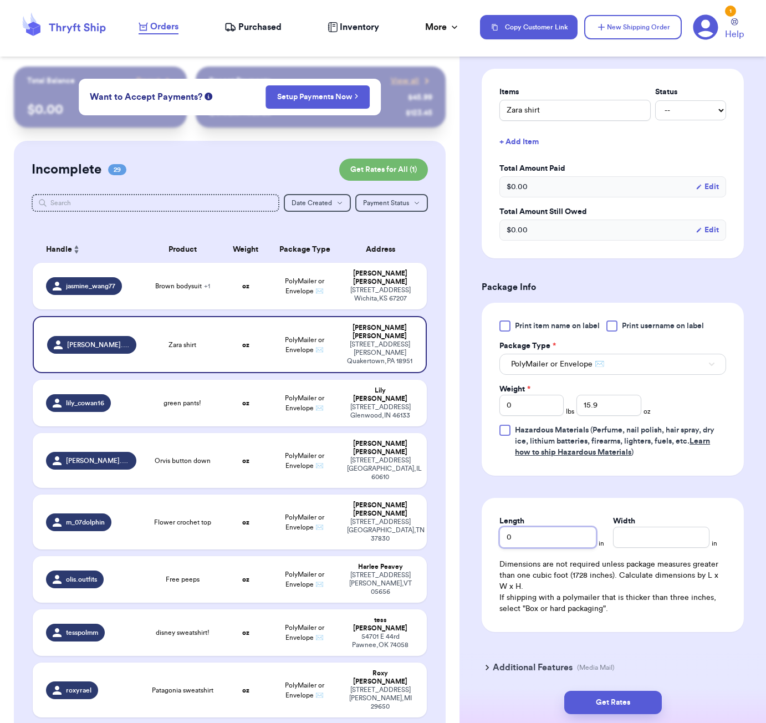
click at [557, 536] on input "0" at bounding box center [548, 537] width 96 height 21
type input "07"
type input "6"
click at [511, 539] on input "07" at bounding box center [548, 537] width 96 height 21
type input "7"
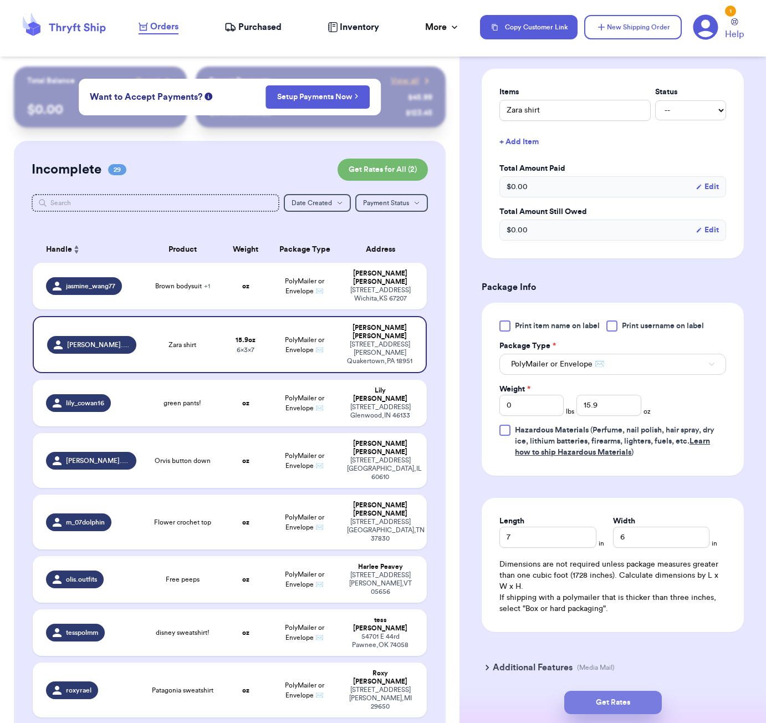
click at [649, 696] on button "Get Rates" at bounding box center [613, 702] width 98 height 23
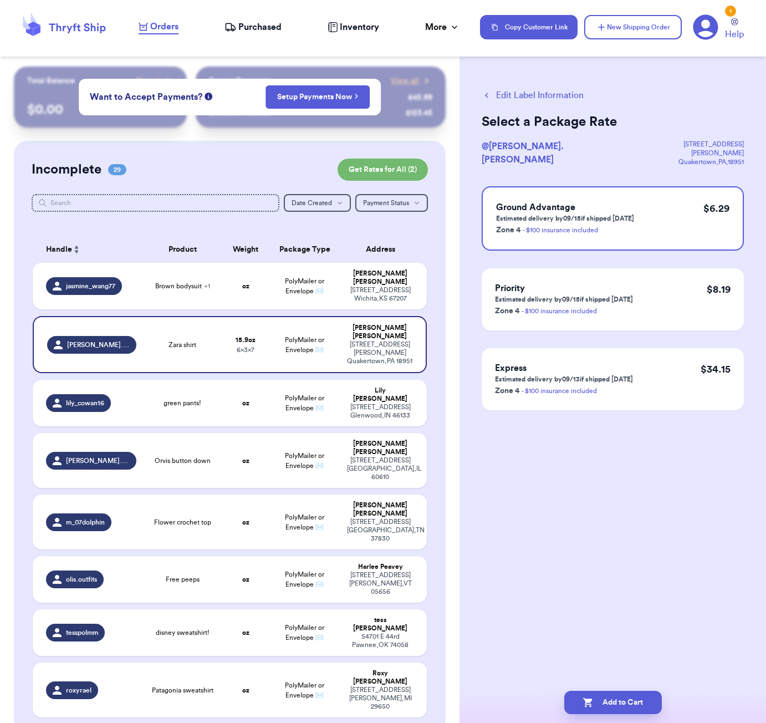
scroll to position [0, 0]
click at [632, 705] on button "Add to Cart" at bounding box center [613, 702] width 98 height 23
checkbox input "true"
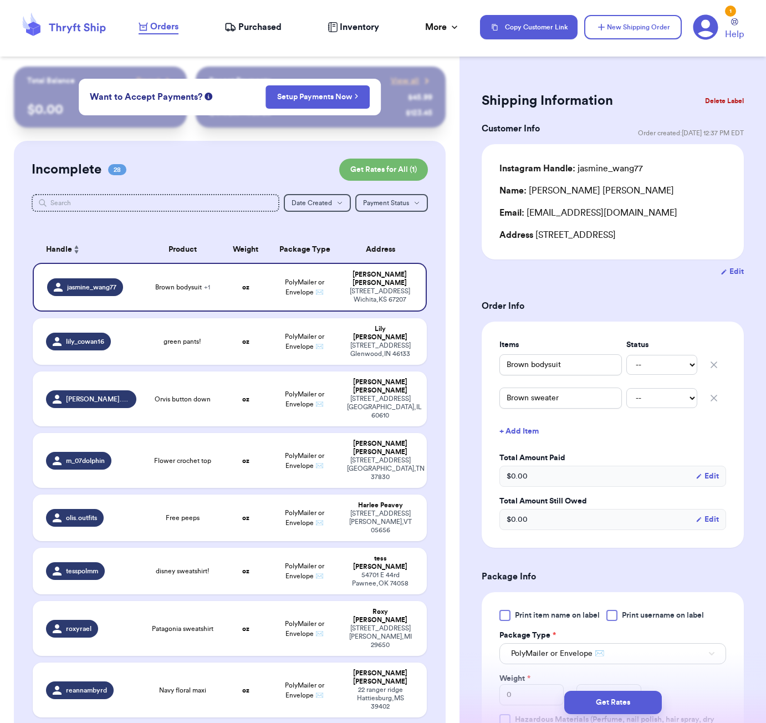
scroll to position [706, 0]
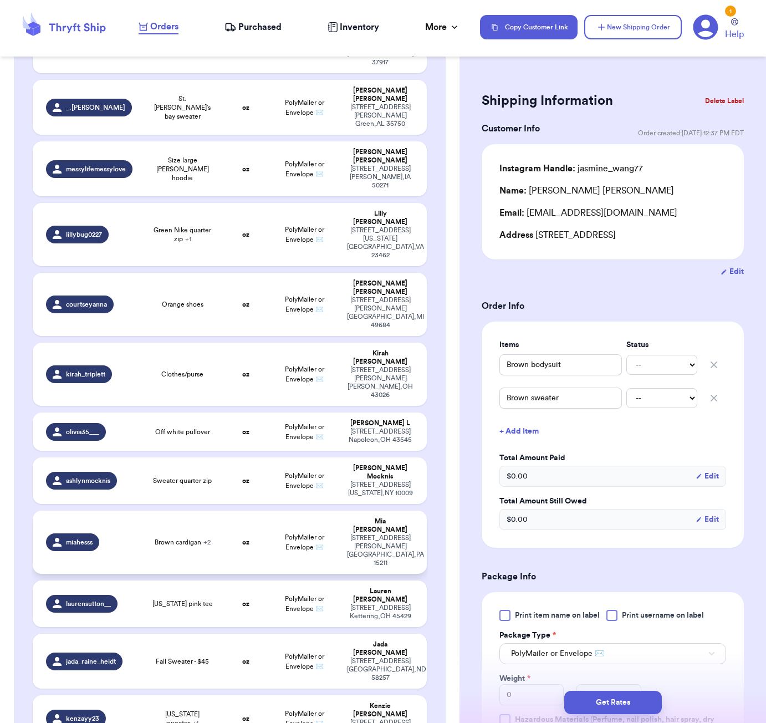
click at [195, 511] on td "Brown cardigan + 2" at bounding box center [182, 542] width 79 height 63
type input "Brown cardigan"
type input "Denim maxi dress"
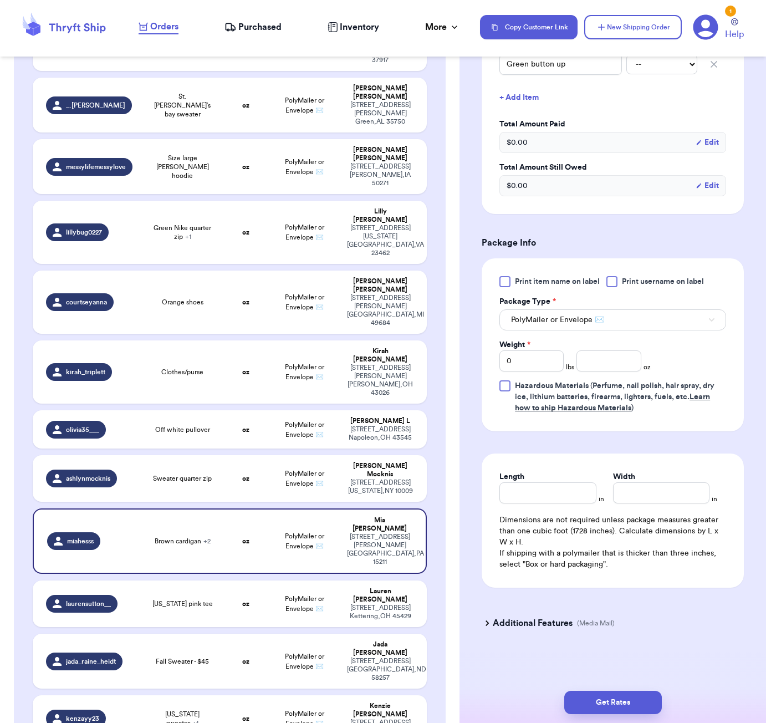
scroll to position [369, 0]
click at [605, 364] on input "number" at bounding box center [609, 360] width 64 height 21
type input "39"
click at [549, 500] on input "Length" at bounding box center [548, 492] width 96 height 21
type input "8"
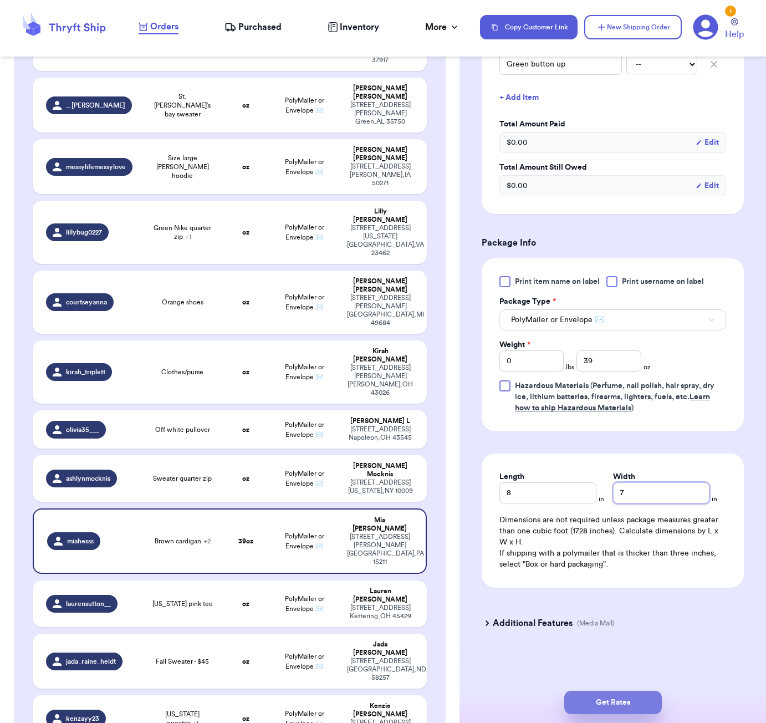
type input "7"
click at [643, 697] on button "Get Rates" at bounding box center [613, 702] width 98 height 23
type input "2"
type input "7"
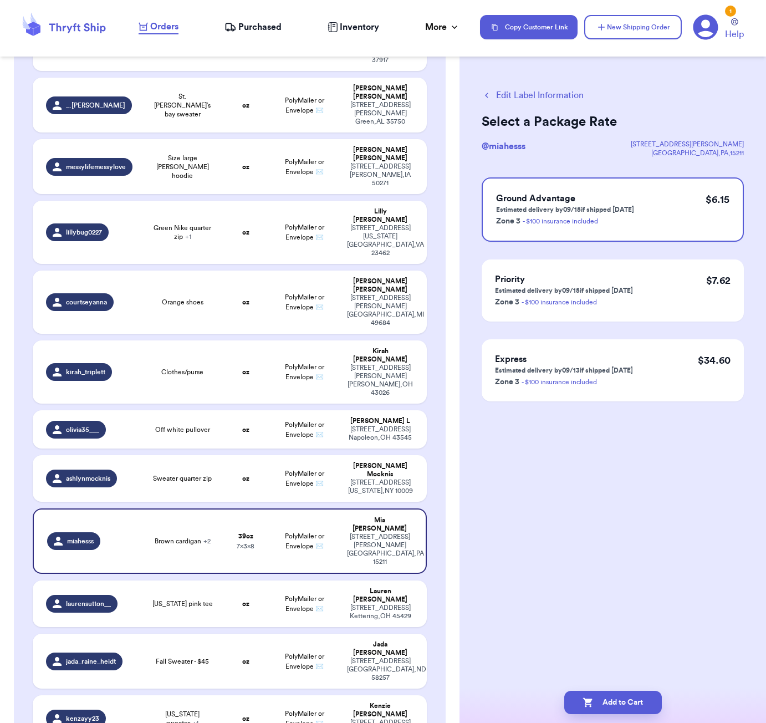
scroll to position [0, 0]
click at [634, 702] on button "Add to Cart" at bounding box center [613, 702] width 98 height 23
checkbox input "true"
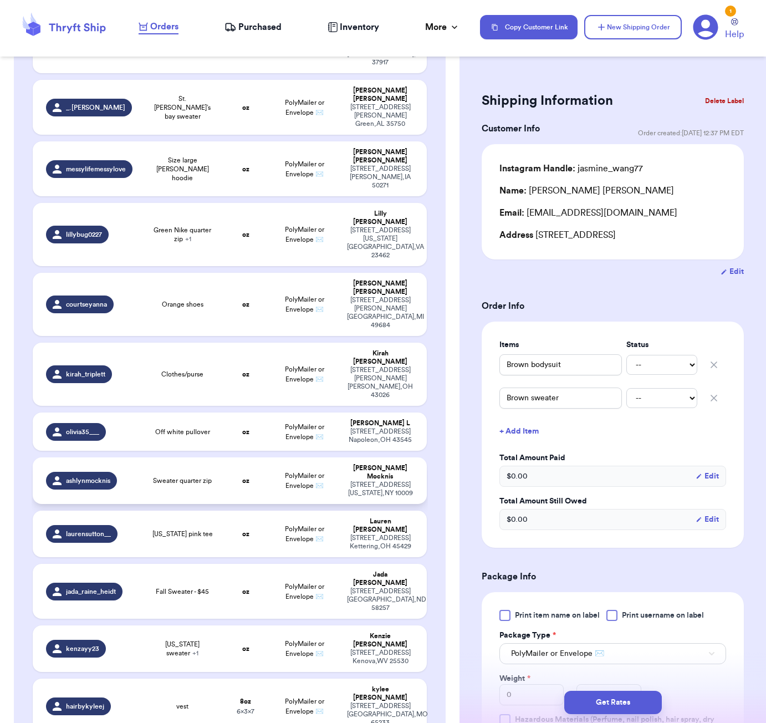
click at [235, 457] on td "oz" at bounding box center [245, 480] width 47 height 47
type input "Sweater quarter zip"
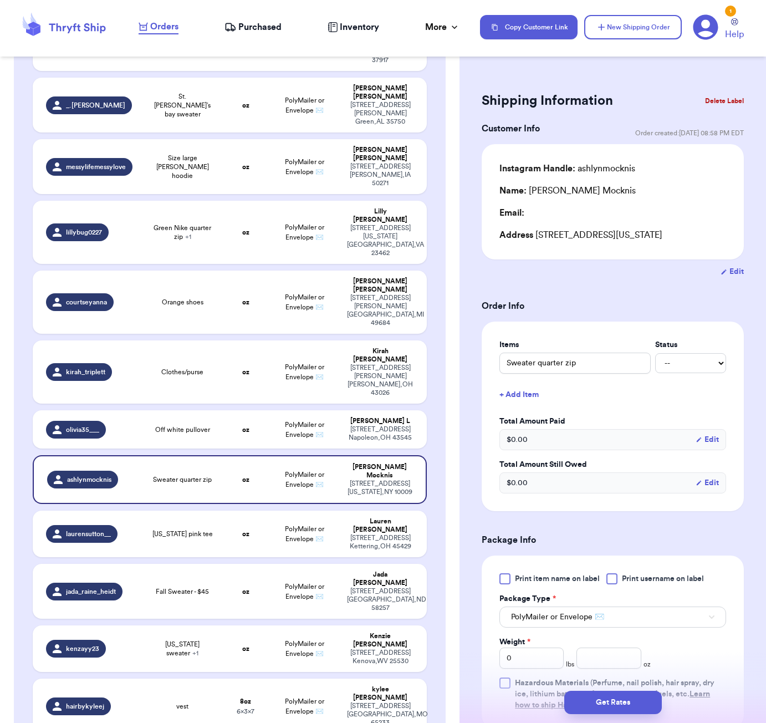
scroll to position [228, 0]
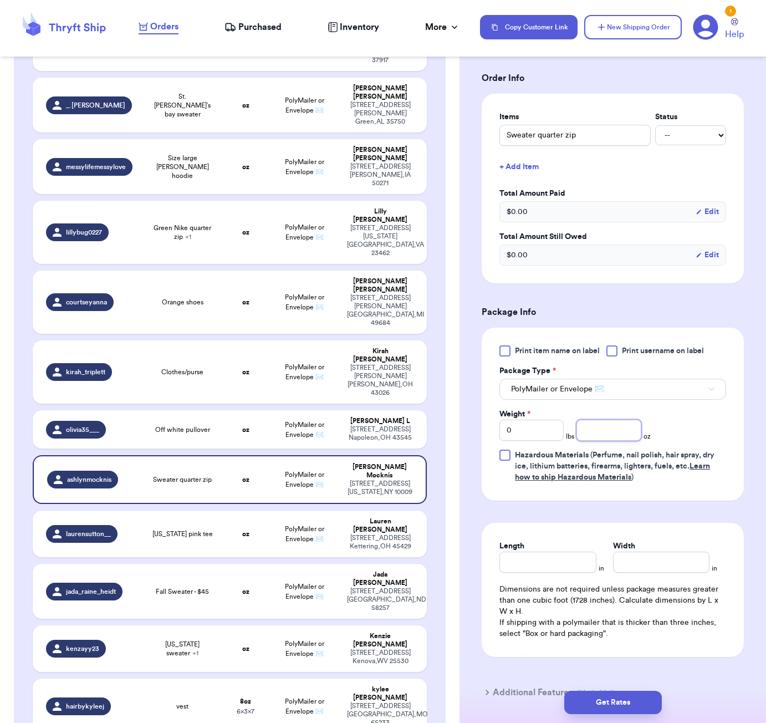
click at [608, 441] on input "number" at bounding box center [609, 430] width 64 height 21
type input "20"
click at [562, 573] on input "Length" at bounding box center [548, 562] width 96 height 21
type input "5"
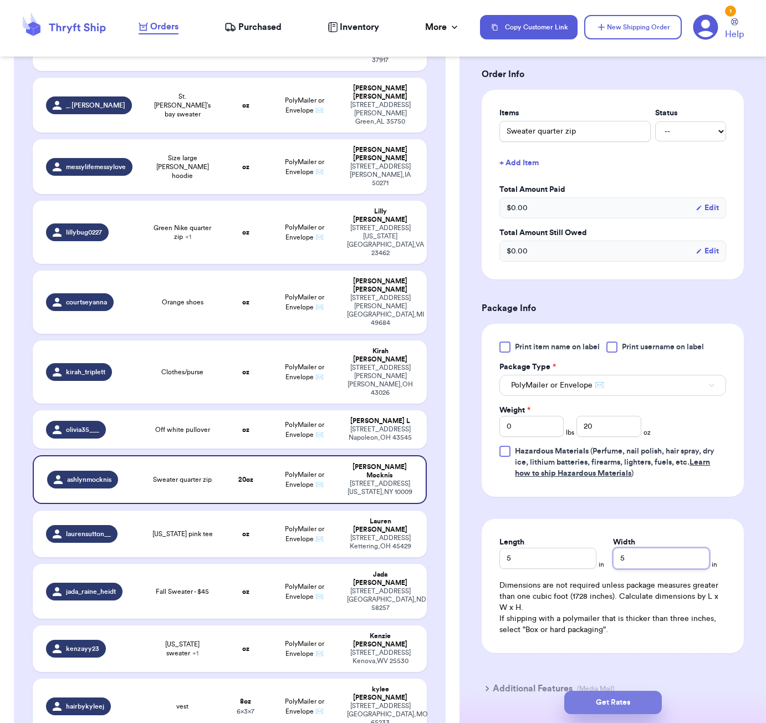
scroll to position [231, 0]
type input "5"
click at [659, 699] on button "Get Rates" at bounding box center [613, 702] width 98 height 23
type input "1"
type input "4"
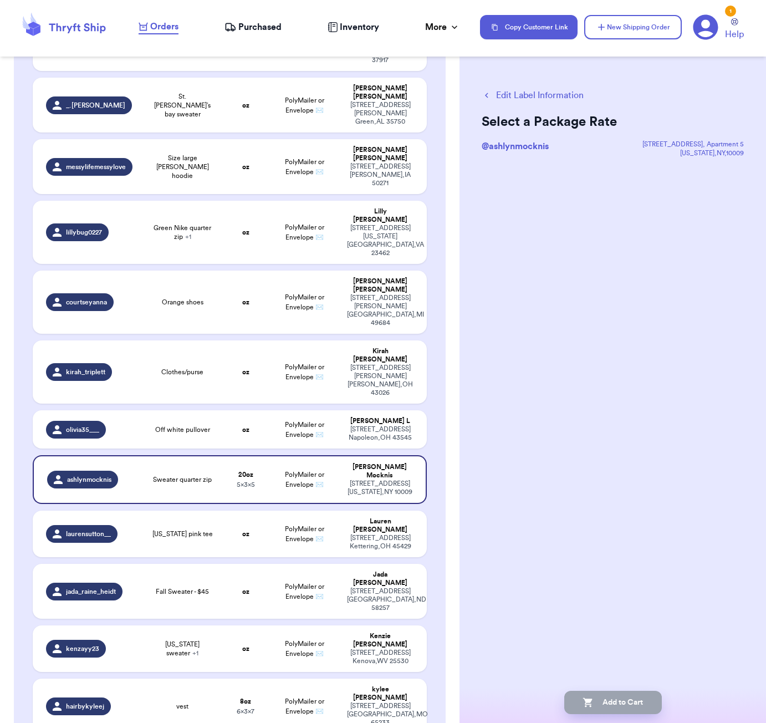
scroll to position [0, 0]
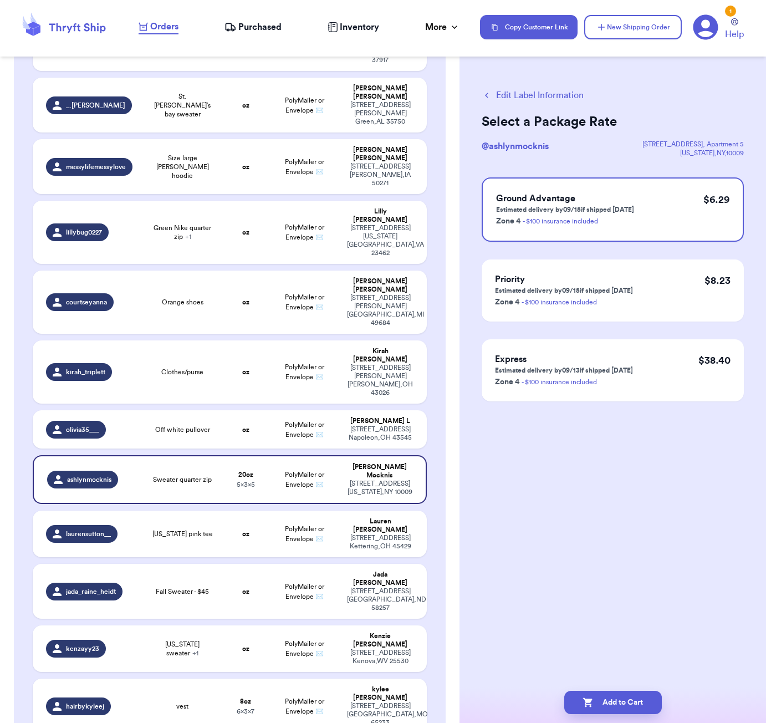
drag, startPoint x: 642, startPoint y: 701, endPoint x: 654, endPoint y: 678, distance: 26.0
click at [642, 702] on button "Add to Cart" at bounding box center [613, 702] width 98 height 23
checkbox input "true"
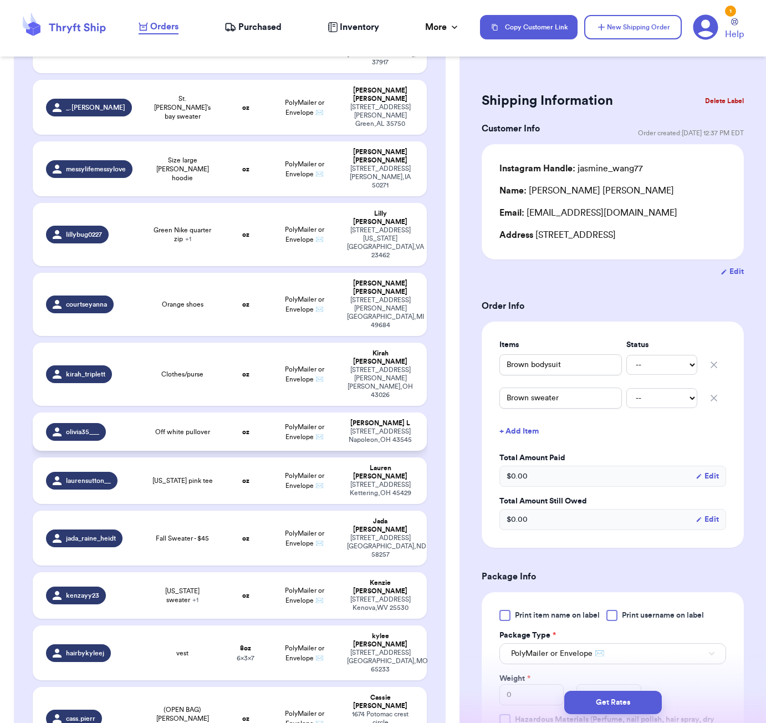
click at [174, 413] on td "Off white pullover" at bounding box center [182, 432] width 79 height 38
type input "Off white pullover"
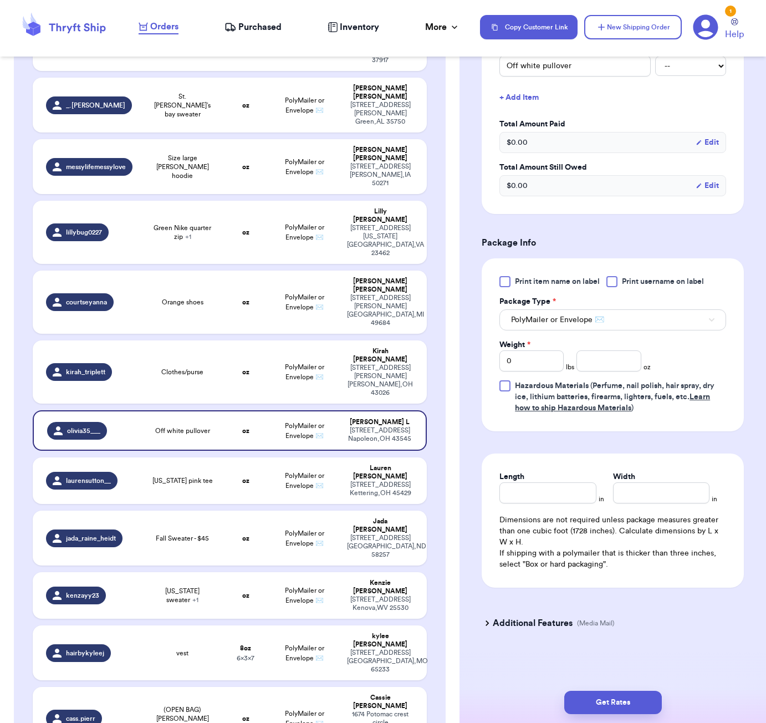
scroll to position [299, 0]
click at [615, 366] on input "number" at bounding box center [609, 360] width 64 height 21
type input "14"
type input "5"
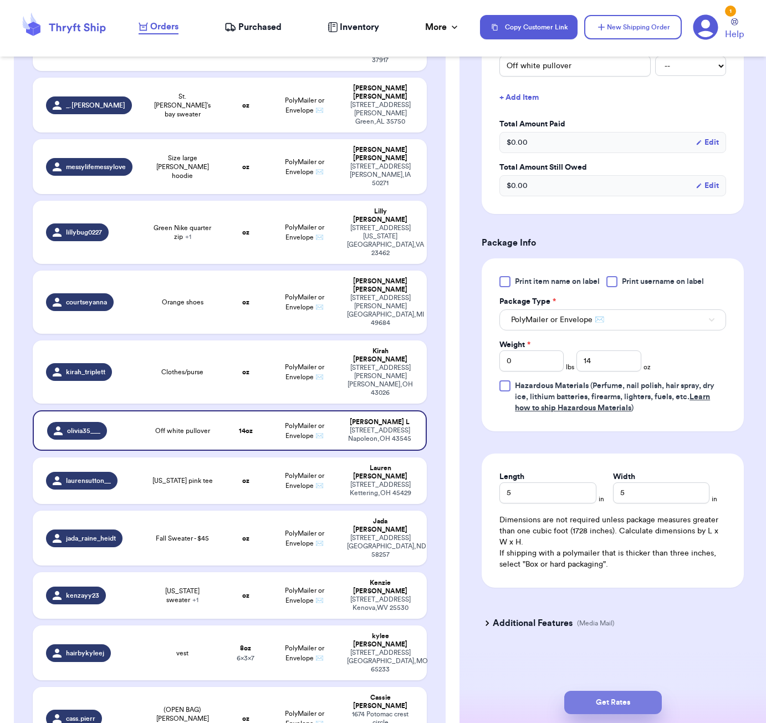
click at [622, 691] on button "Get Rates" at bounding box center [613, 702] width 98 height 23
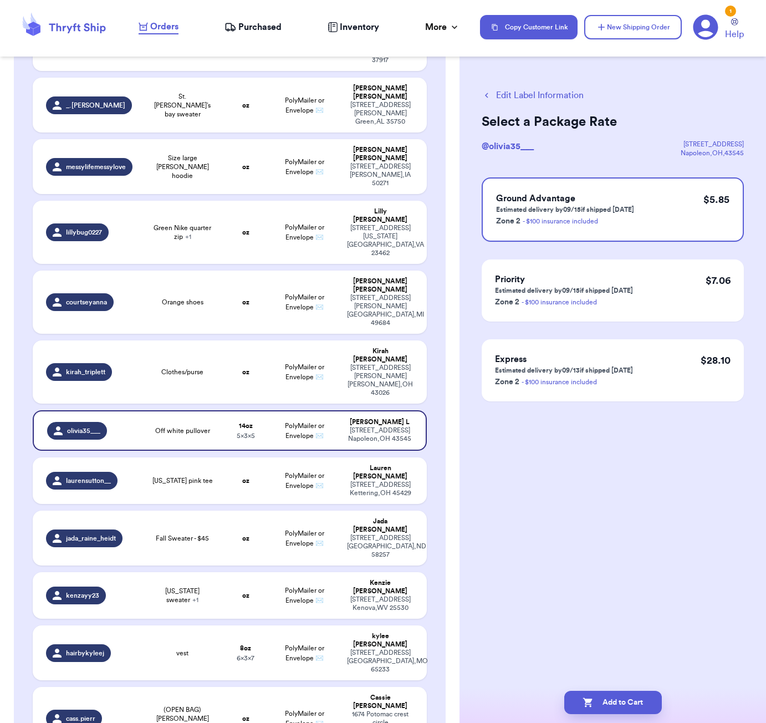
drag, startPoint x: 620, startPoint y: 707, endPoint x: 643, endPoint y: 661, distance: 51.3
click at [620, 707] on button "Add to Cart" at bounding box center [613, 702] width 98 height 23
checkbox input "true"
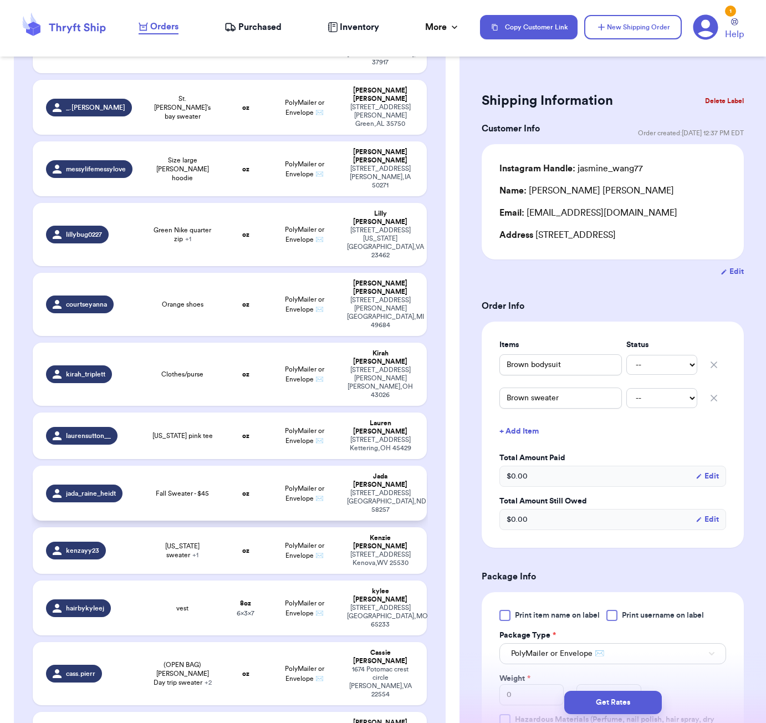
click at [225, 466] on td "oz" at bounding box center [245, 493] width 47 height 55
type input "Fall Sweater - $45"
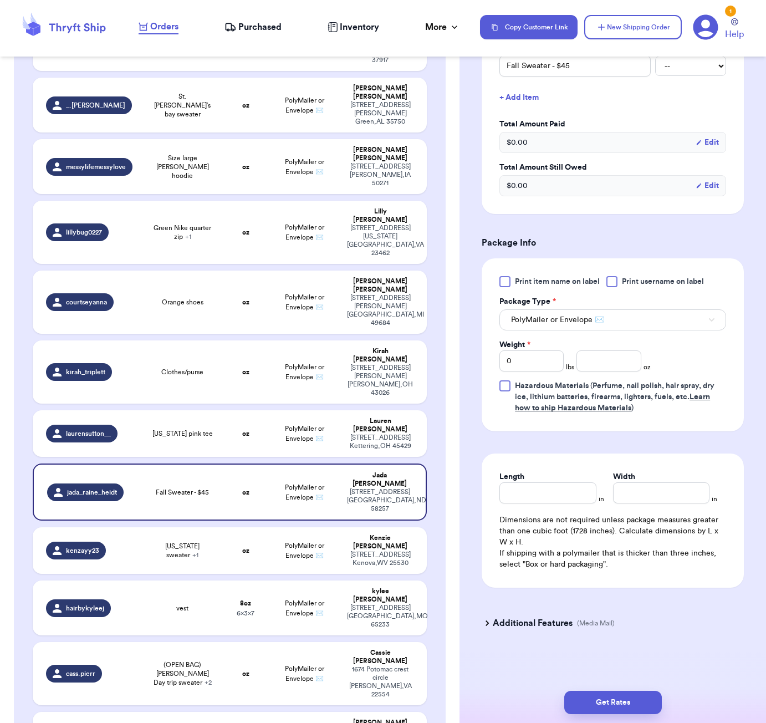
scroll to position [299, 0]
click at [613, 367] on input "number" at bounding box center [609, 360] width 64 height 21
type input "24"
click at [586, 504] on div "Length in Width in Dimensions are not required unless package measures greater …" at bounding box center [613, 521] width 262 height 134
click at [582, 499] on input "Length" at bounding box center [548, 492] width 96 height 21
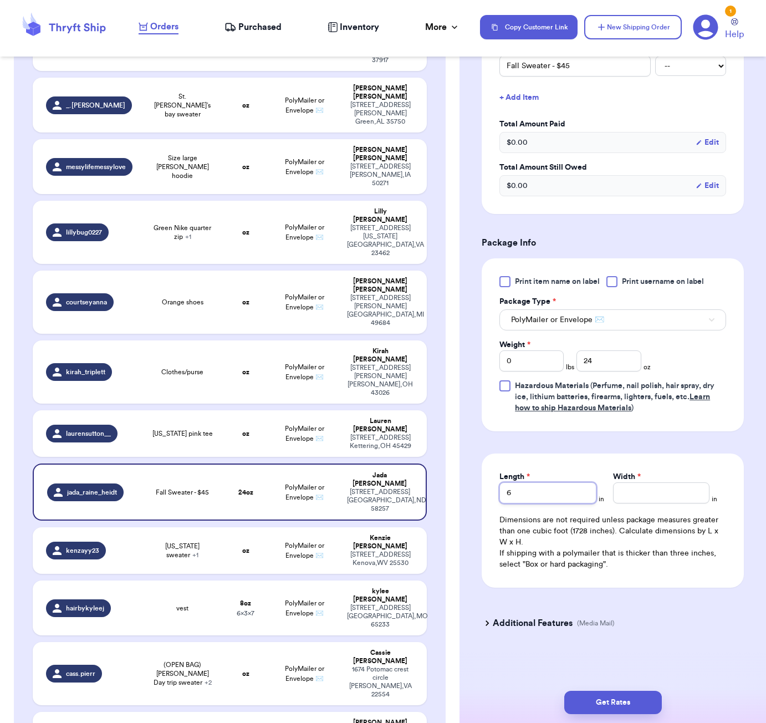
type input "6"
type input "5"
click at [618, 707] on button "Get Rates" at bounding box center [613, 702] width 98 height 23
type input "1"
type input "8"
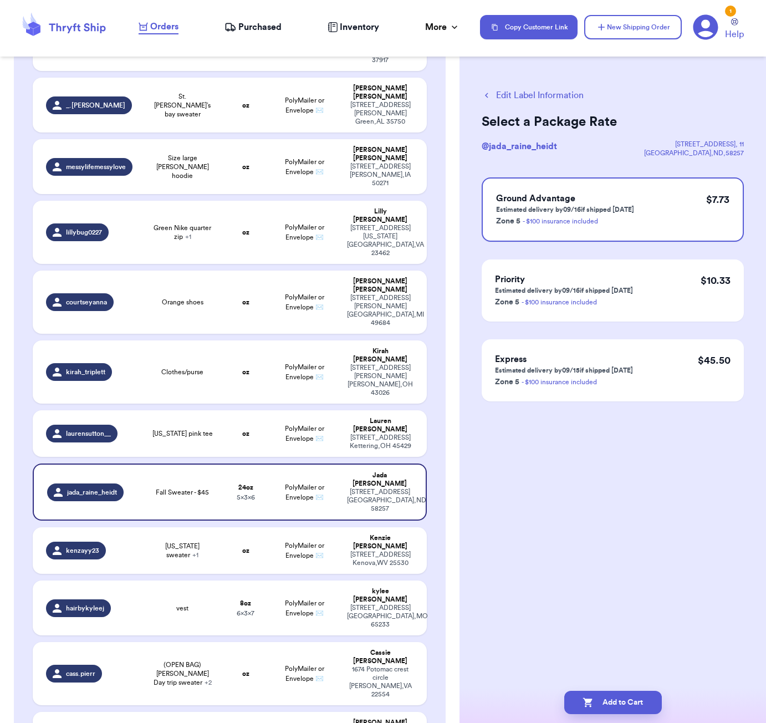
scroll to position [0, 0]
click at [644, 693] on button "Add to Cart" at bounding box center [613, 702] width 98 height 23
checkbox input "true"
